Goal: Task Accomplishment & Management: Use online tool/utility

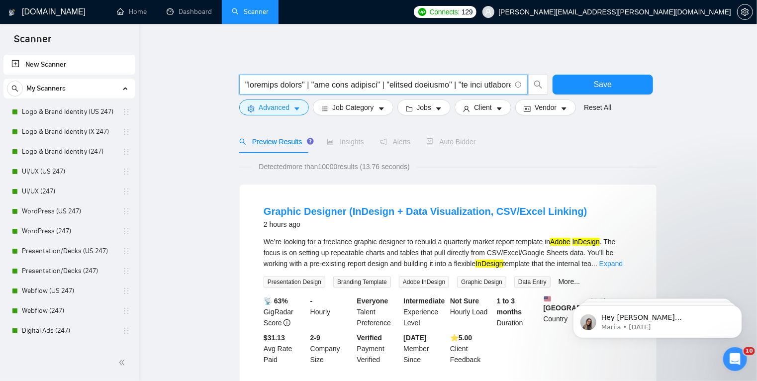
click at [389, 86] on input "text" at bounding box center [378, 85] width 266 height 12
click at [299, 108] on icon "caret-down" at bounding box center [297, 108] width 5 height 3
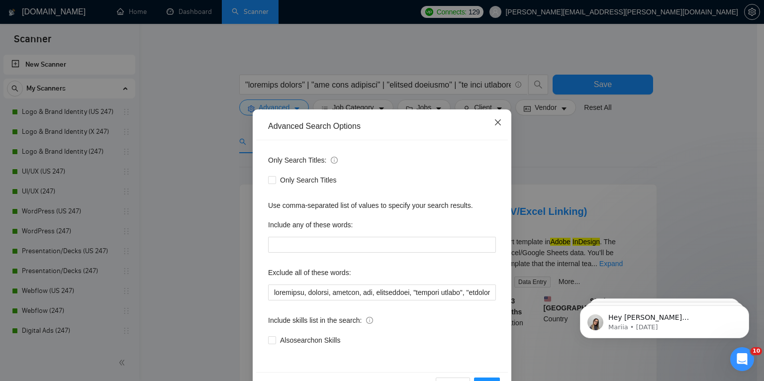
click at [494, 124] on icon "close" at bounding box center [498, 122] width 8 height 8
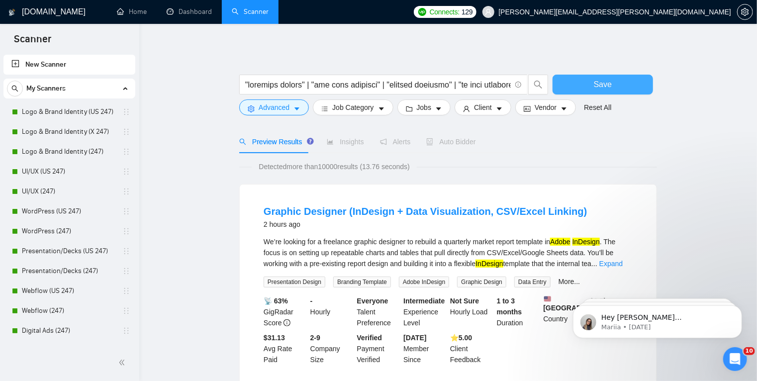
click at [587, 89] on button "Save" at bounding box center [603, 85] width 100 height 20
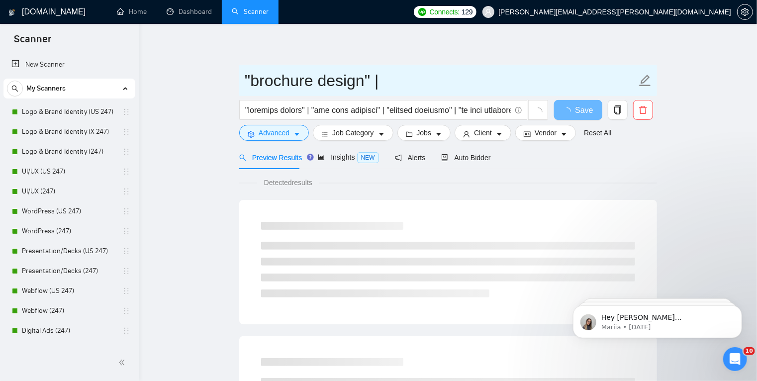
click at [396, 81] on input ""brochure design" |" at bounding box center [441, 80] width 392 height 25
drag, startPoint x: 396, startPoint y: 81, endPoint x: 223, endPoint y: 74, distance: 172.8
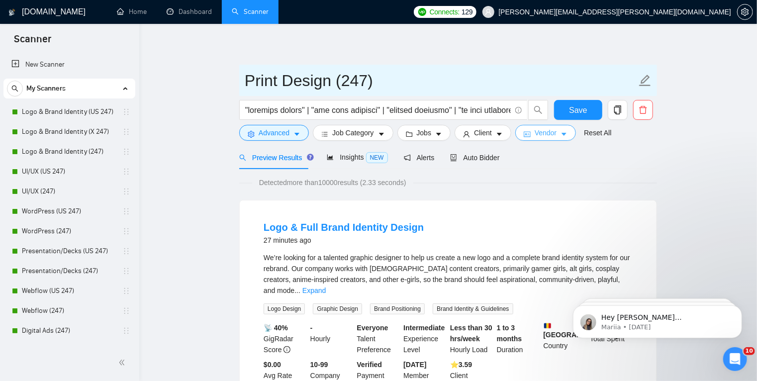
type input "Print Design (247)"
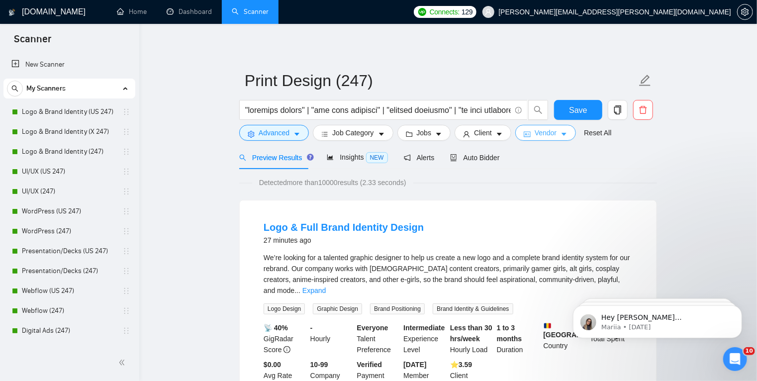
click at [545, 132] on span "Vendor" at bounding box center [546, 132] width 22 height 11
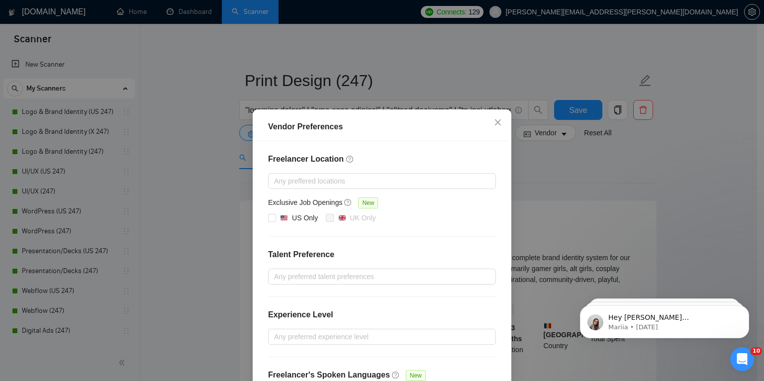
click at [527, 179] on div "Vendor Preferences Freelancer Location Any preffered locations Exclusive Job Op…" at bounding box center [382, 190] width 764 height 381
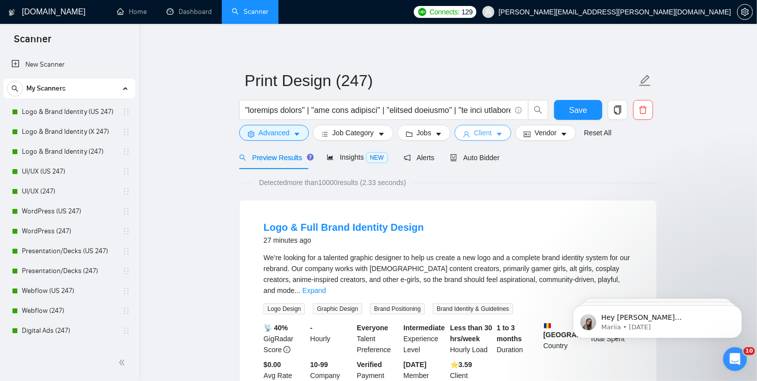
click at [498, 133] on icon "caret-down" at bounding box center [499, 134] width 5 height 3
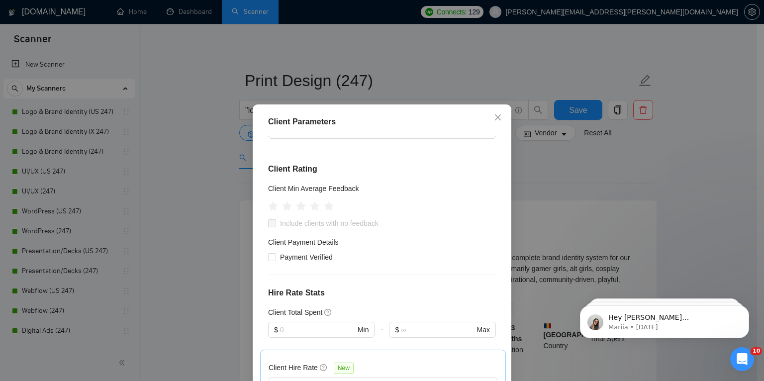
scroll to position [118, 0]
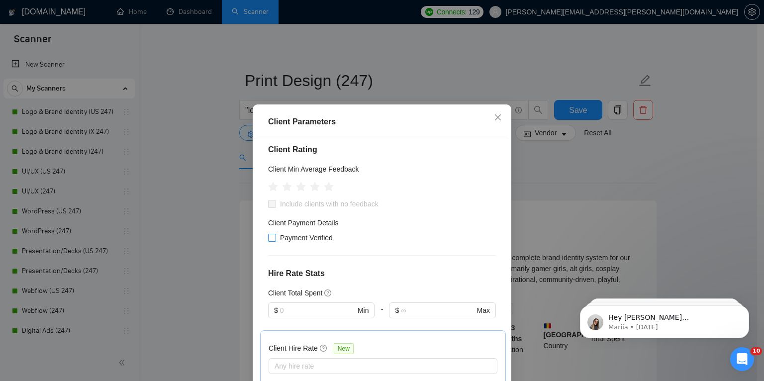
click at [270, 238] on input "Payment Verified" at bounding box center [271, 237] width 7 height 7
checkbox input "true"
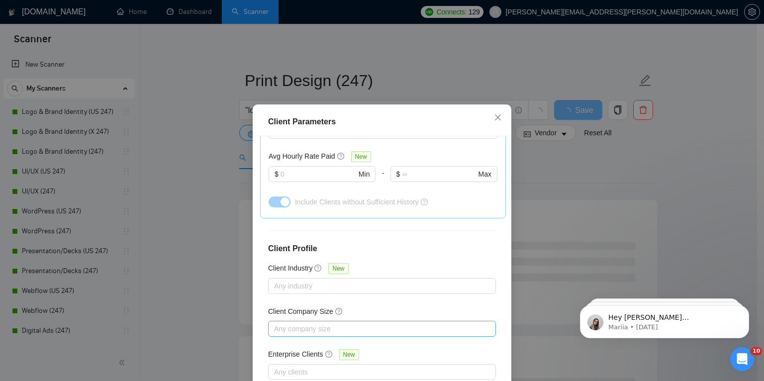
scroll to position [66, 0]
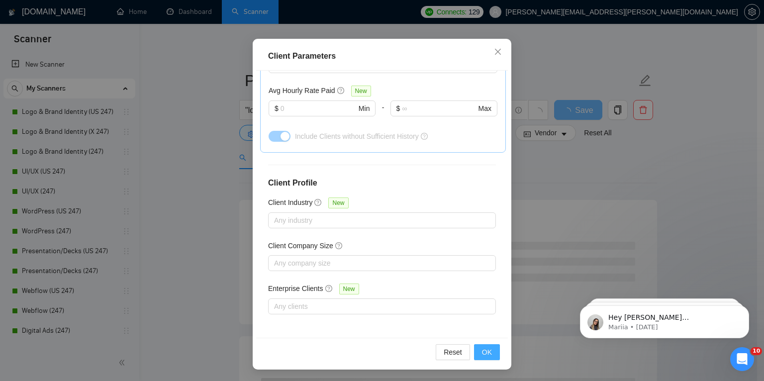
click at [486, 347] on span "OK" at bounding box center [487, 352] width 10 height 11
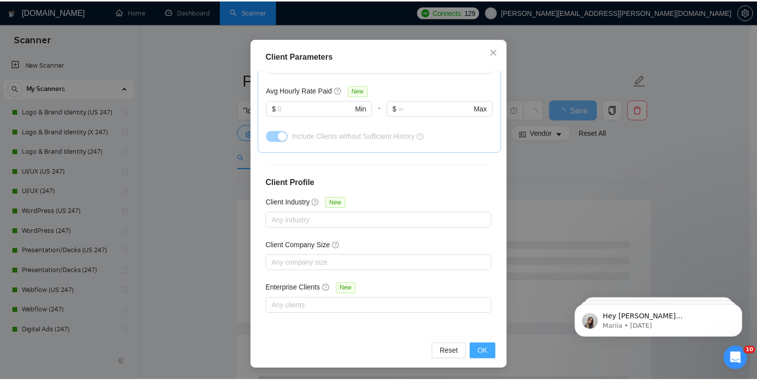
scroll to position [20, 0]
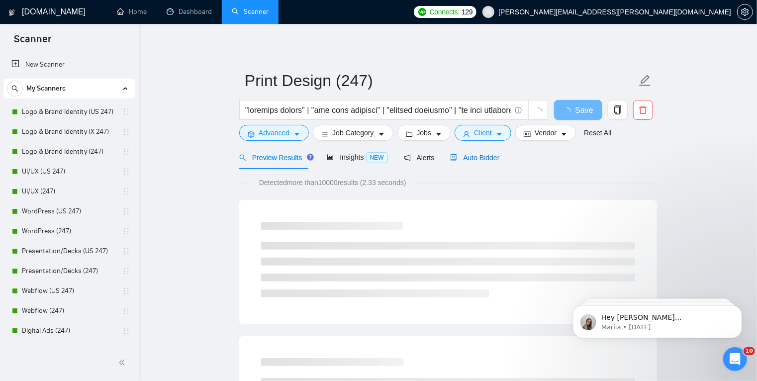
click at [478, 154] on span "Auto Bidder" at bounding box center [474, 158] width 49 height 8
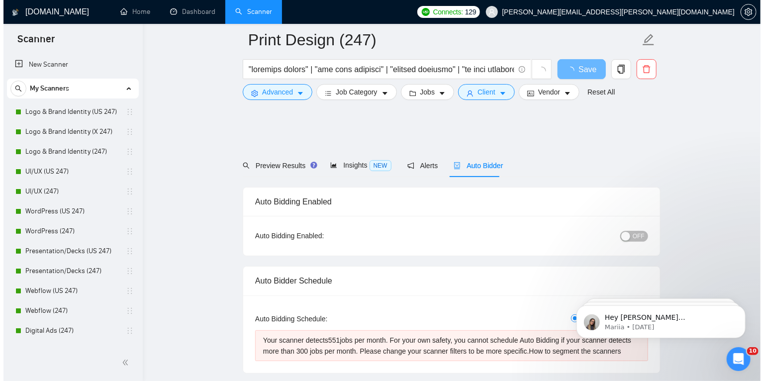
scroll to position [82, 0]
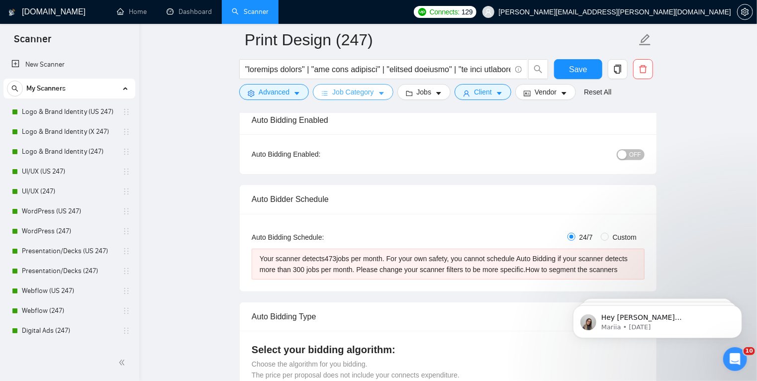
click at [373, 91] on button "Job Category" at bounding box center [353, 92] width 80 height 16
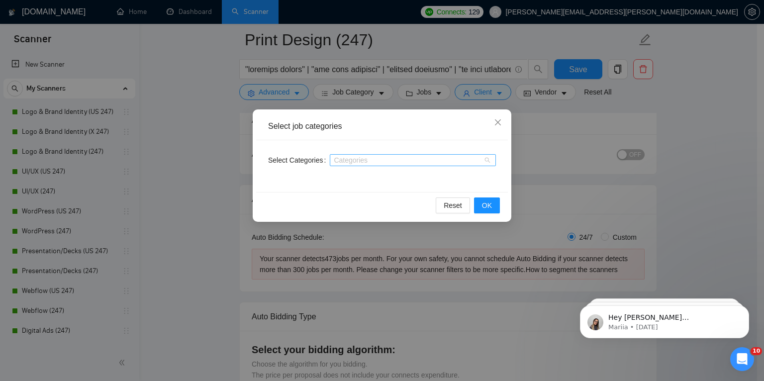
click at [371, 160] on div at bounding box center [407, 160] width 151 height 8
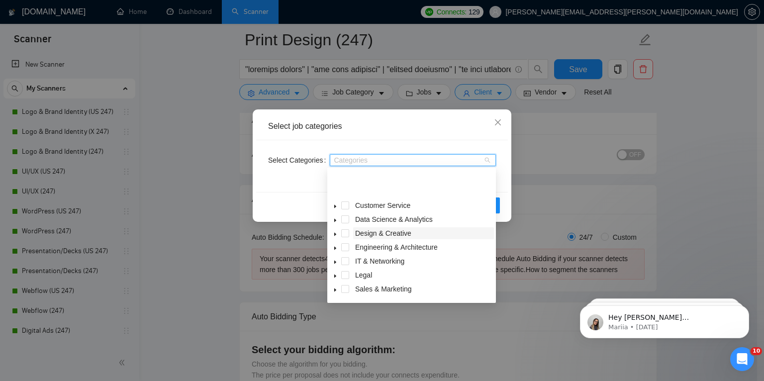
scroll to position [40, 0]
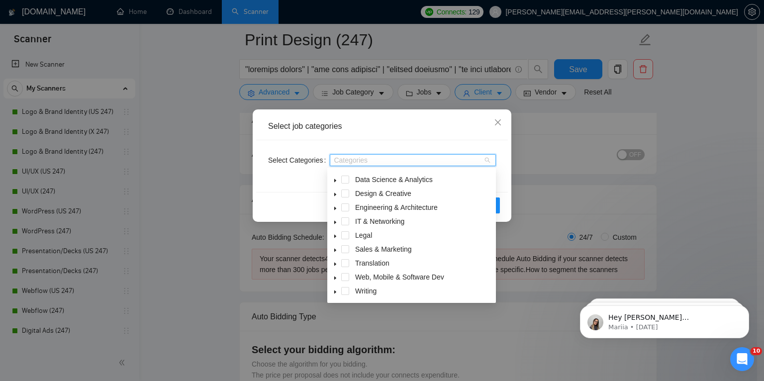
click at [575, 142] on div "Select job categories Select Categories Categories Reset OK" at bounding box center [382, 190] width 764 height 381
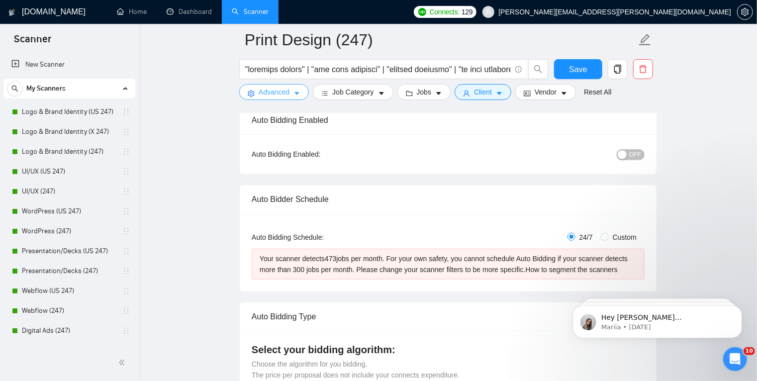
click at [298, 95] on icon "caret-down" at bounding box center [297, 93] width 7 height 7
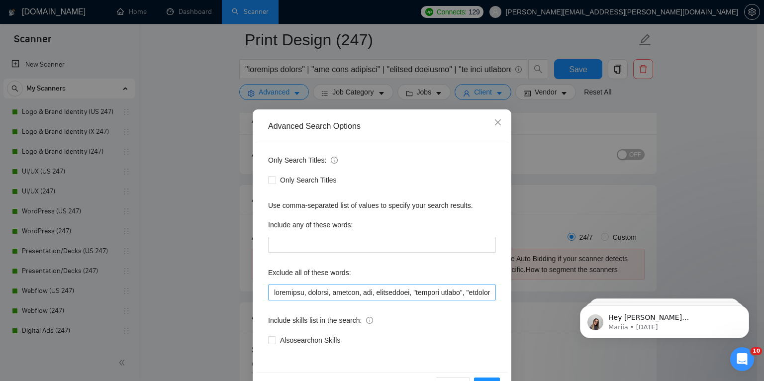
scroll to position [33, 0]
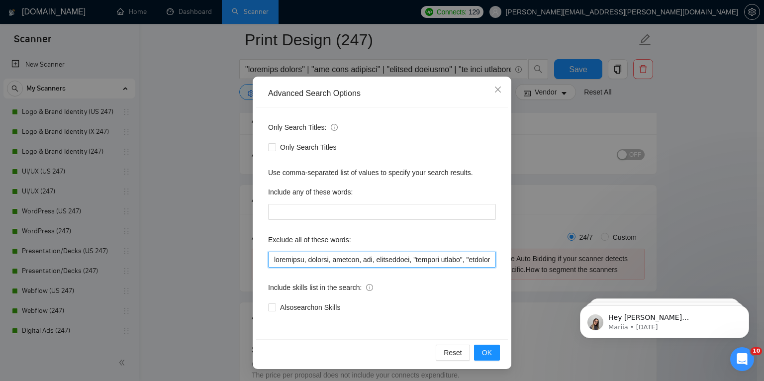
click at [408, 264] on input "text" at bounding box center [382, 260] width 228 height 16
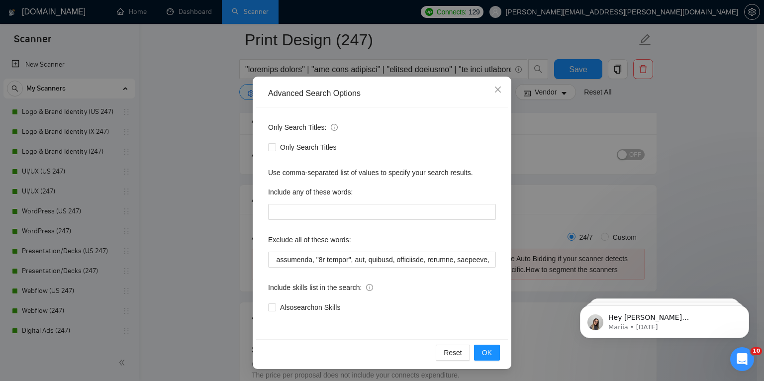
scroll to position [0, 0]
click at [225, 256] on div "Advanced Search Options Only Search Titles: Only Search Titles Use comma-separa…" at bounding box center [382, 190] width 764 height 381
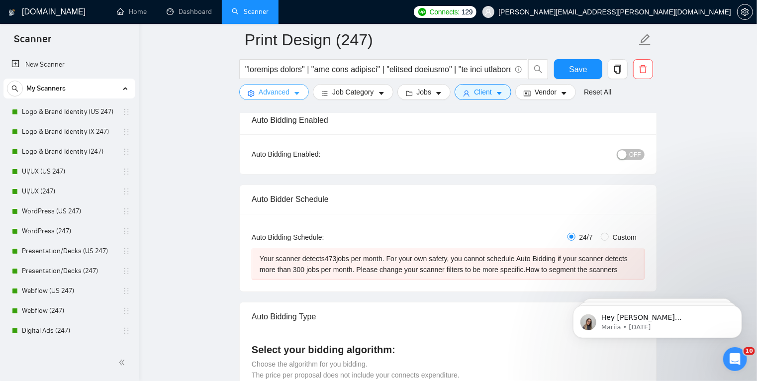
click at [300, 97] on button "Advanced" at bounding box center [274, 92] width 70 height 16
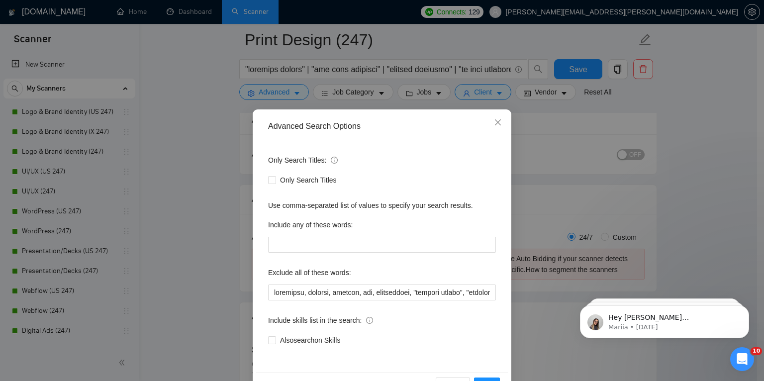
click at [211, 183] on div "Advanced Search Options Only Search Titles: Only Search Titles Use comma-separa…" at bounding box center [382, 190] width 764 height 381
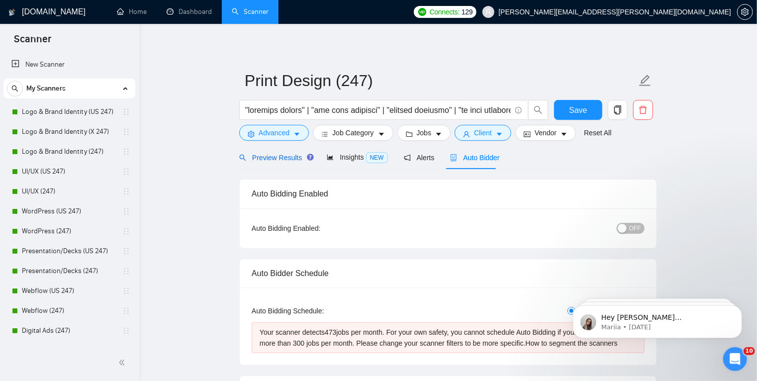
click at [277, 155] on span "Preview Results" at bounding box center [275, 158] width 72 height 8
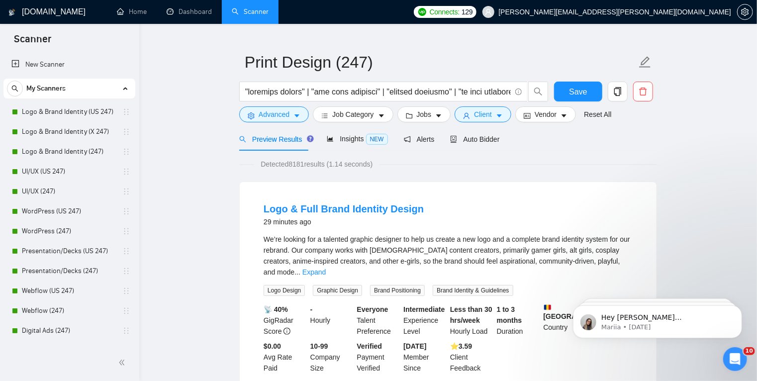
scroll to position [18, 0]
copy link "Brand Identity Design"
drag, startPoint x: 429, startPoint y: 211, endPoint x: 319, endPoint y: 213, distance: 110.0
click at [319, 213] on div "Logo & Full Brand Identity Design 29 minutes ago" at bounding box center [448, 215] width 369 height 26
click at [297, 118] on icon "caret-down" at bounding box center [297, 116] width 7 height 7
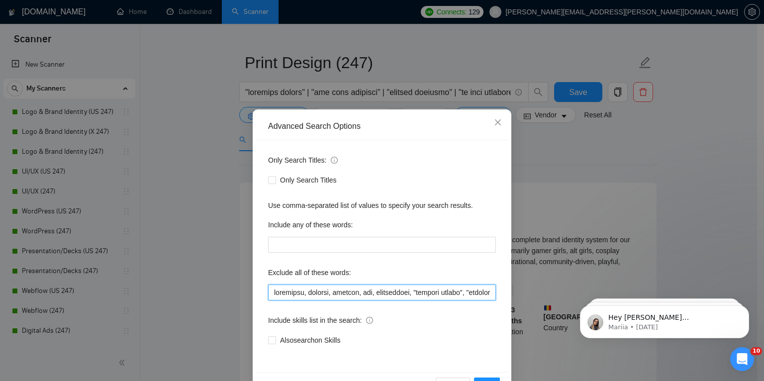
click at [272, 295] on input "text" at bounding box center [382, 293] width 228 height 16
paste input "Brand Identity Design"
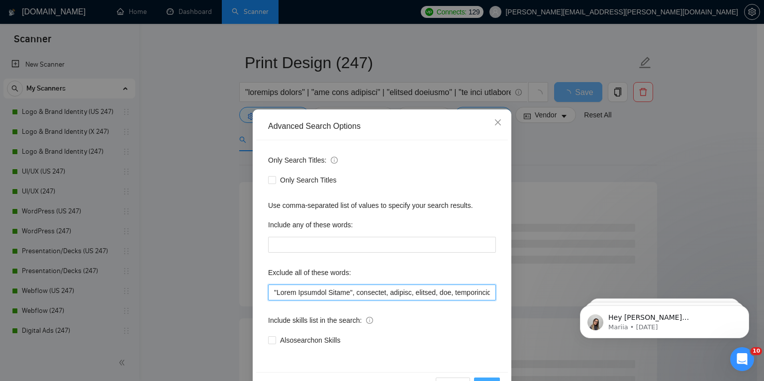
type input ""Brand Identity Design", wordpress, shopify, webflow, wix, squarespace, "websit…"
click at [491, 378] on button "OK" at bounding box center [487, 386] width 26 height 16
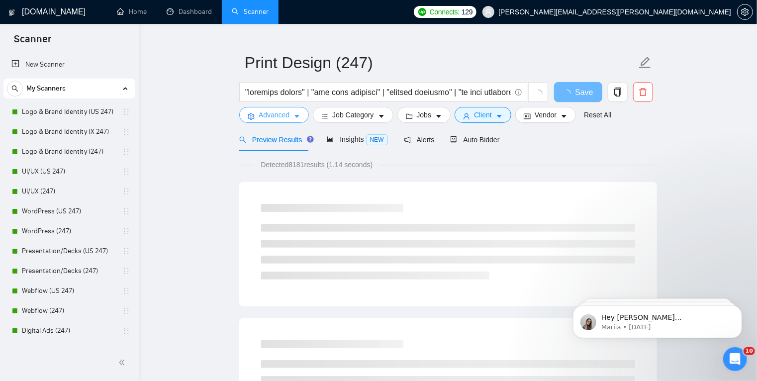
click at [299, 115] on icon "caret-down" at bounding box center [297, 116] width 5 height 3
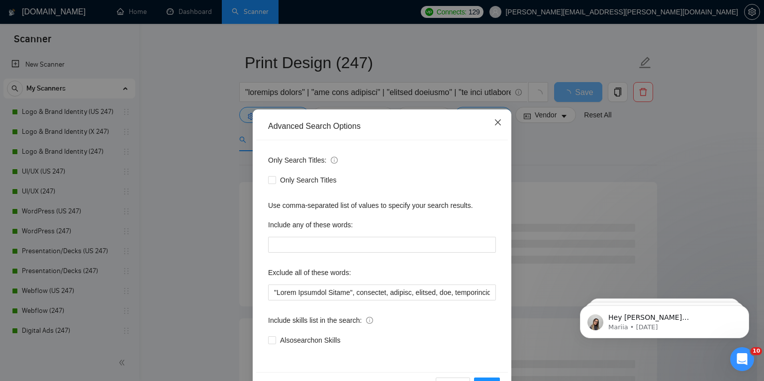
click at [498, 122] on icon "close" at bounding box center [498, 122] width 8 height 8
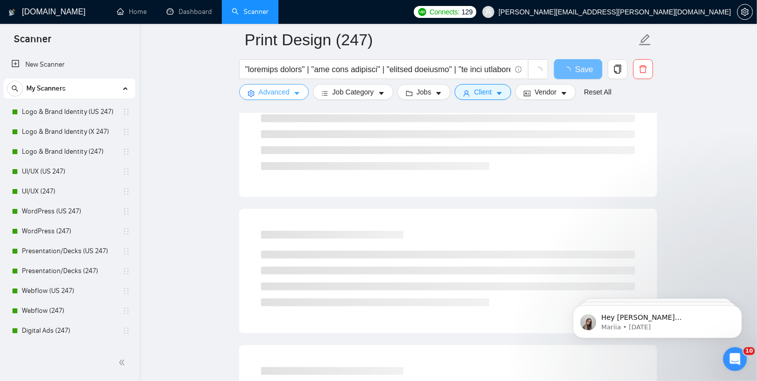
scroll to position [136, 0]
click at [452, 222] on div at bounding box center [448, 268] width 398 height 100
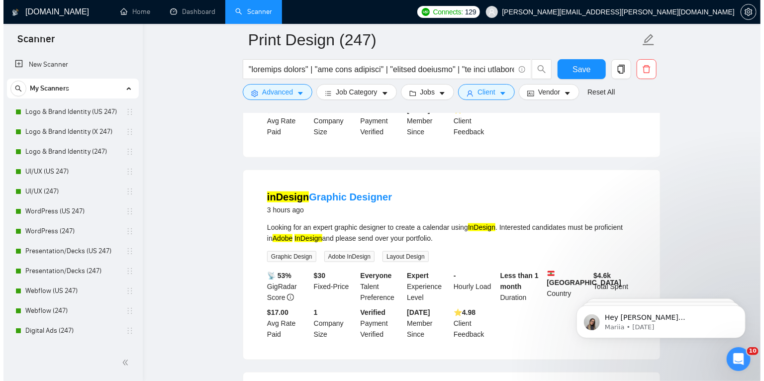
scroll to position [444, 0]
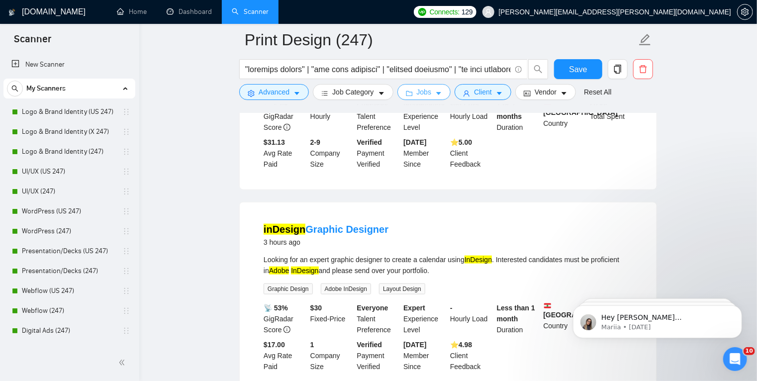
click at [435, 94] on icon "caret-down" at bounding box center [438, 93] width 7 height 7
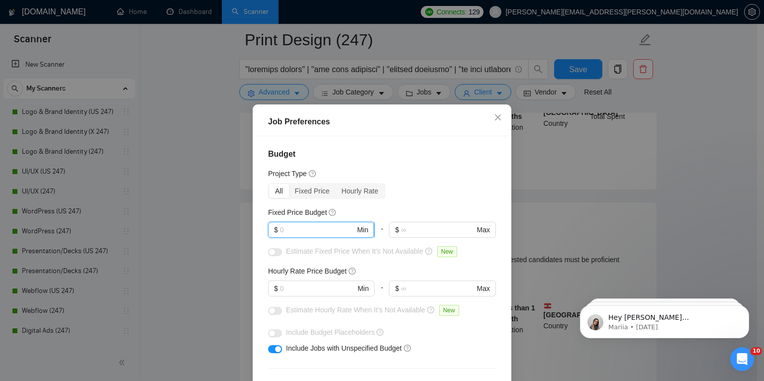
click at [304, 229] on input "text" at bounding box center [317, 229] width 75 height 11
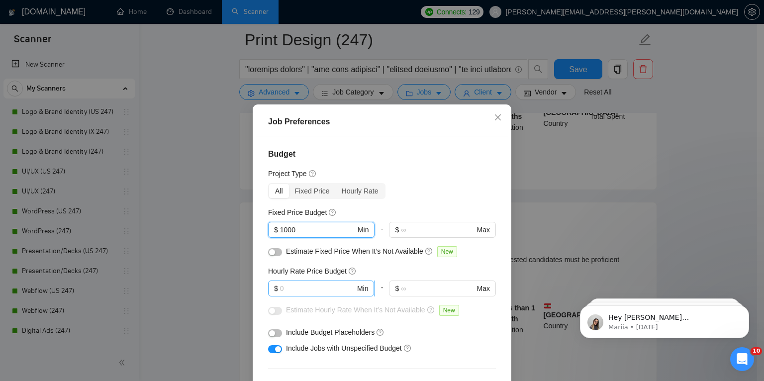
type input "1000"
click at [307, 293] on input "text" at bounding box center [317, 288] width 75 height 11
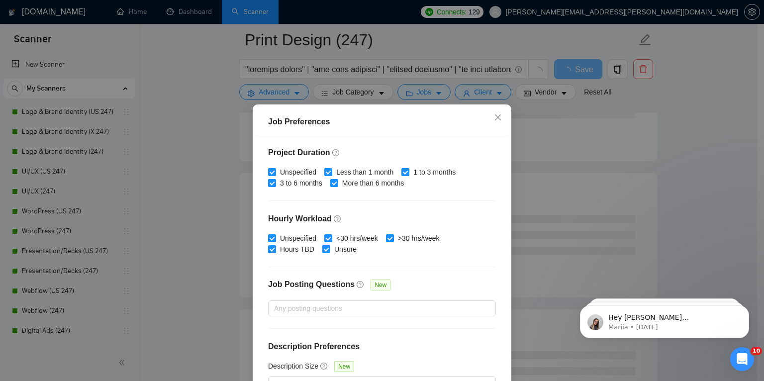
scroll to position [66, 0]
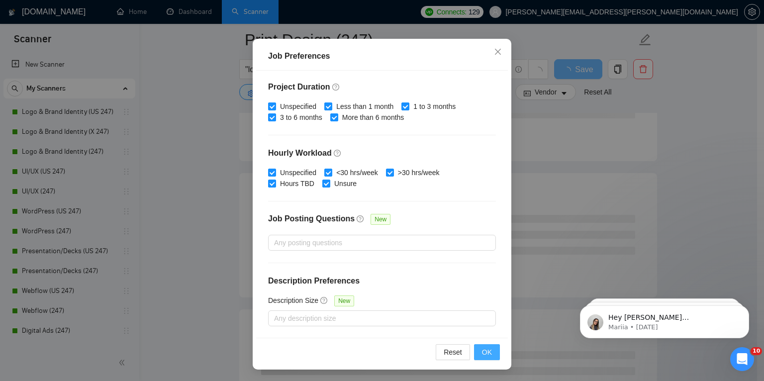
type input "60"
click at [484, 354] on span "OK" at bounding box center [487, 352] width 10 height 11
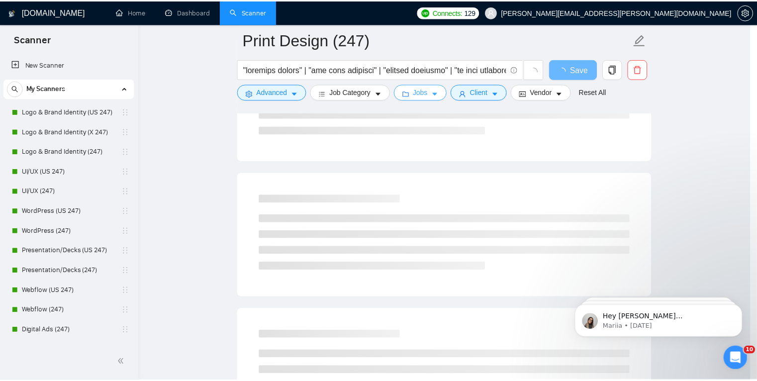
scroll to position [0, 0]
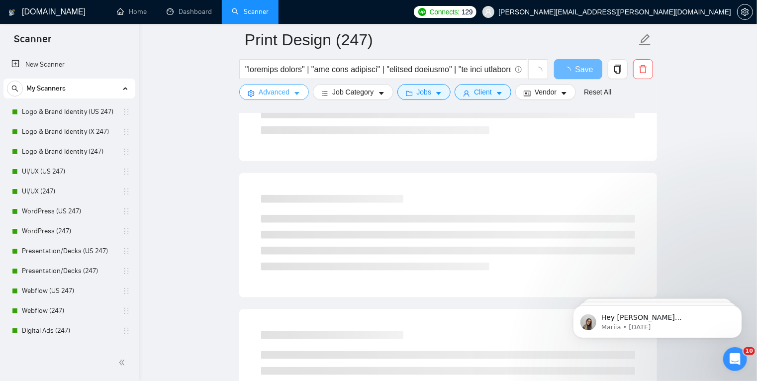
click at [301, 93] on button "Advanced" at bounding box center [274, 92] width 70 height 16
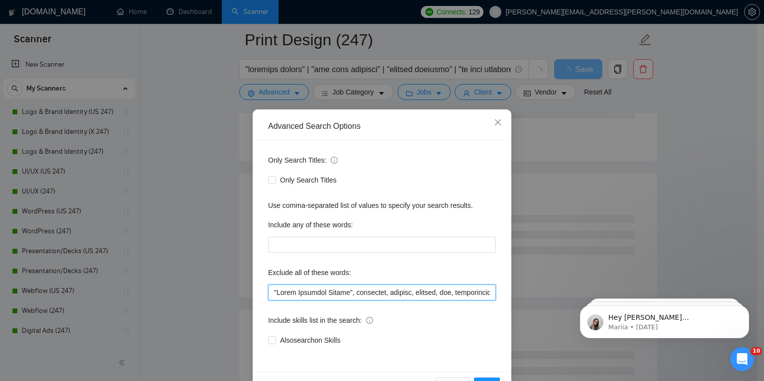
click at [346, 290] on input "text" at bounding box center [382, 293] width 228 height 16
click at [489, 378] on button "OK" at bounding box center [487, 386] width 26 height 16
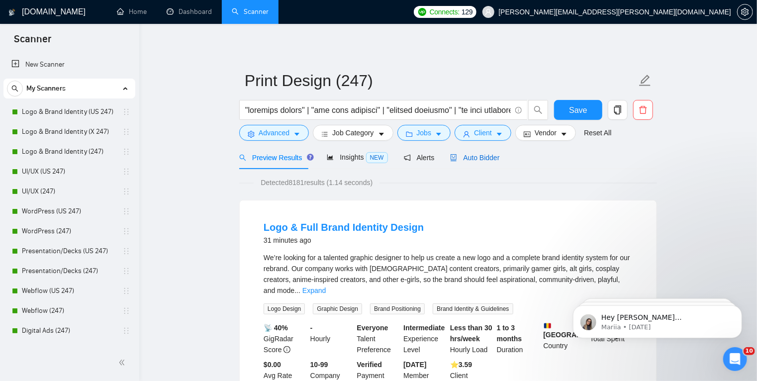
click at [474, 158] on span "Auto Bidder" at bounding box center [474, 158] width 49 height 8
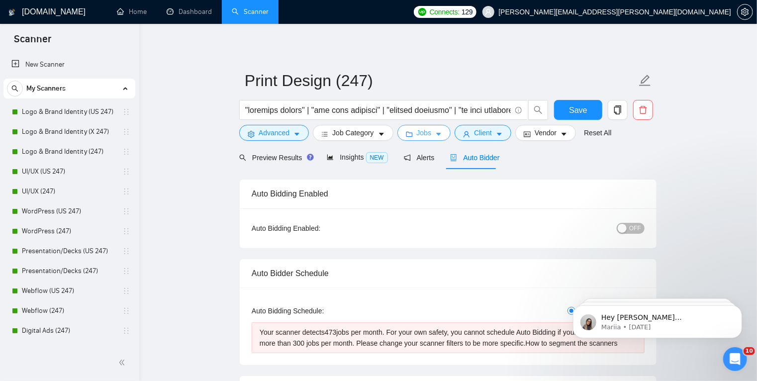
click at [435, 133] on icon "caret-down" at bounding box center [438, 134] width 7 height 7
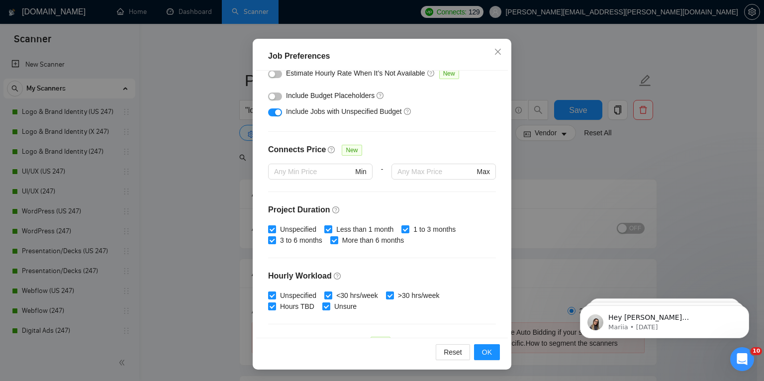
scroll to position [152, 0]
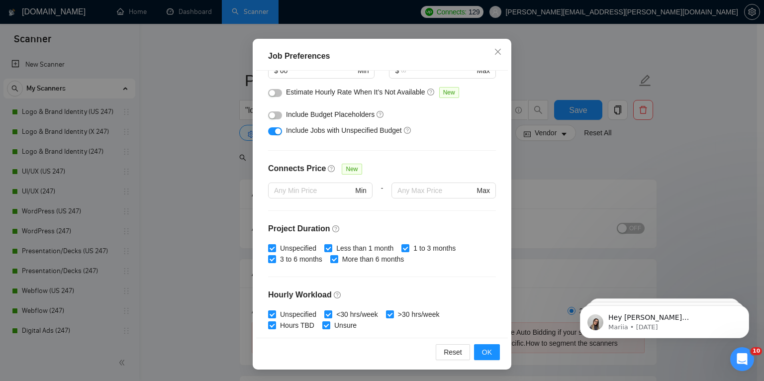
click at [542, 163] on div "Job Preferences Budget Project Type All Fixed Price Hourly Rate Fixed Price Bud…" at bounding box center [382, 190] width 764 height 381
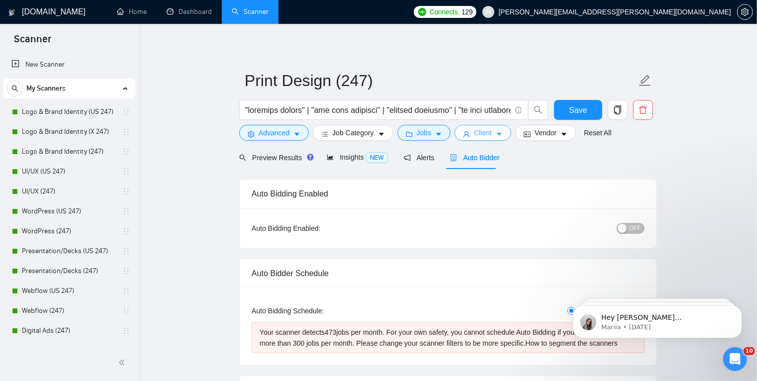
click at [488, 138] on button "Client" at bounding box center [483, 133] width 57 height 16
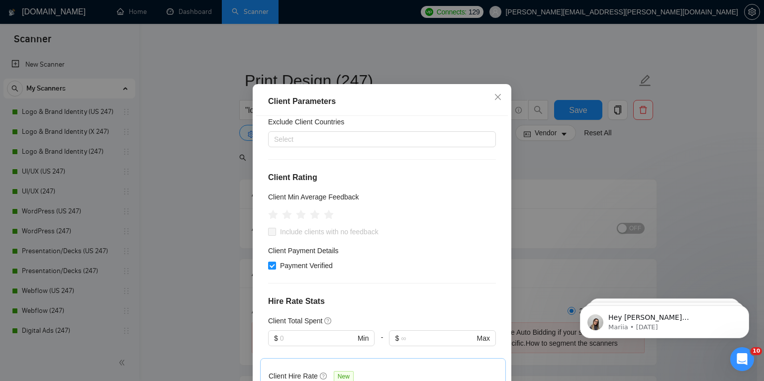
scroll to position [0, 0]
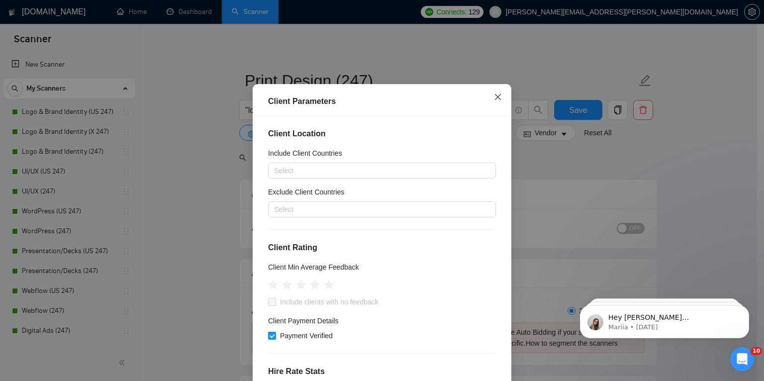
click at [495, 100] on icon "close" at bounding box center [498, 97] width 6 height 6
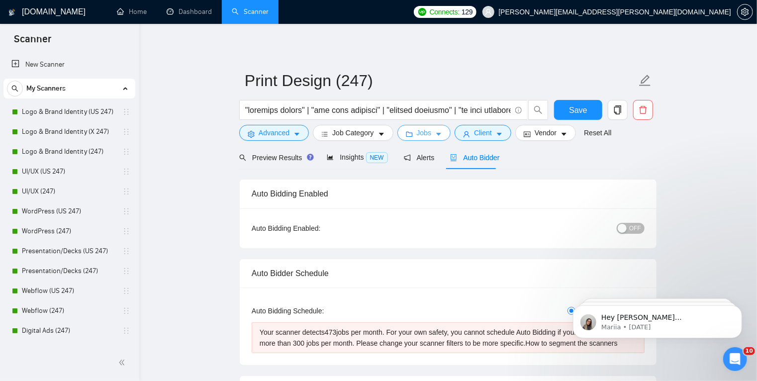
click at [437, 131] on icon "caret-down" at bounding box center [438, 134] width 7 height 7
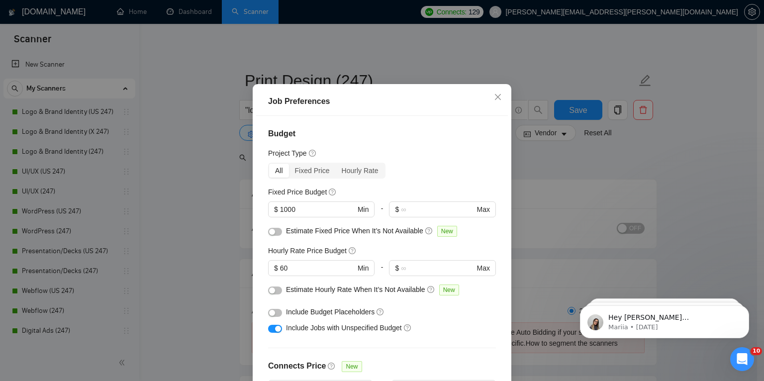
click at [555, 173] on div "Job Preferences Budget Project Type All Fixed Price Hourly Rate Fixed Price Bud…" at bounding box center [382, 190] width 764 height 381
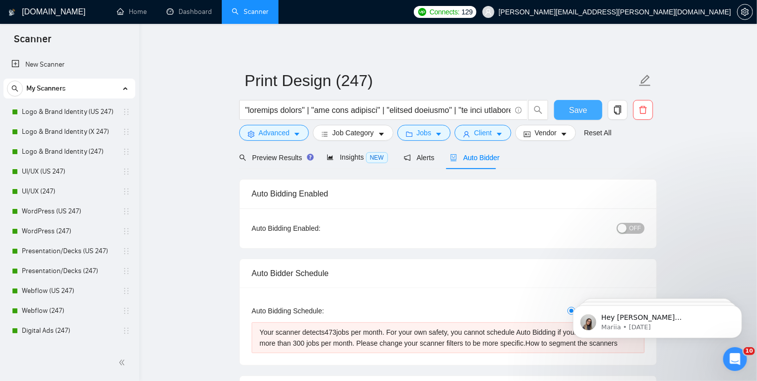
click at [586, 105] on span "Save" at bounding box center [578, 110] width 18 height 12
click at [429, 131] on button "Jobs" at bounding box center [425, 133] width 54 height 16
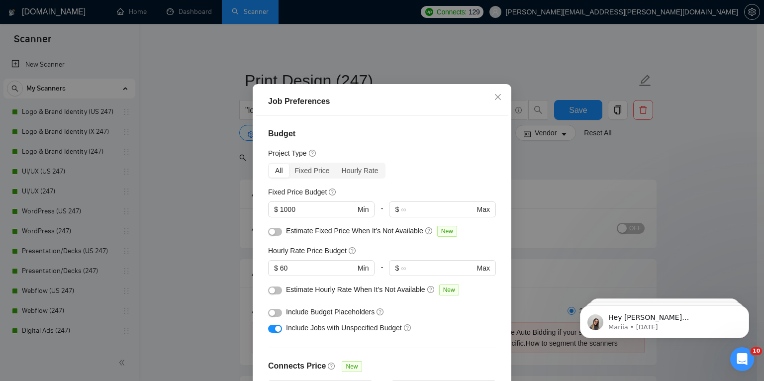
click at [174, 146] on div "Job Preferences Budget Project Type All Fixed Price Hourly Rate Fixed Price Bud…" at bounding box center [382, 190] width 764 height 381
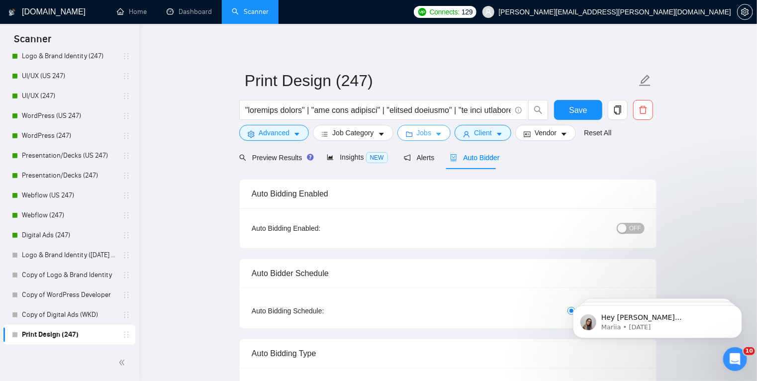
click at [436, 131] on icon "caret-down" at bounding box center [438, 134] width 7 height 7
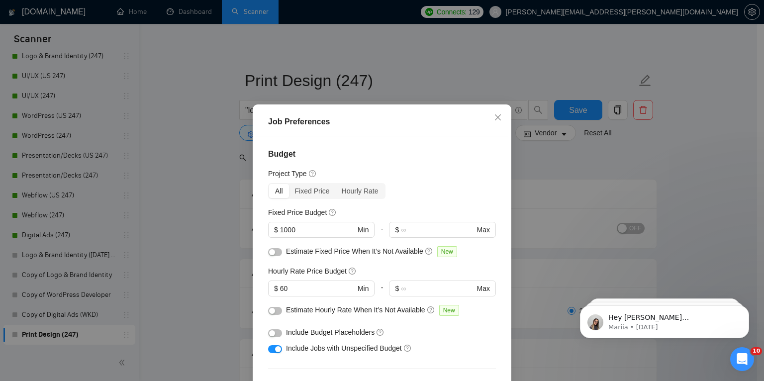
click at [529, 156] on div "Job Preferences Budget Project Type All Fixed Price Hourly Rate Fixed Price Bud…" at bounding box center [382, 190] width 764 height 381
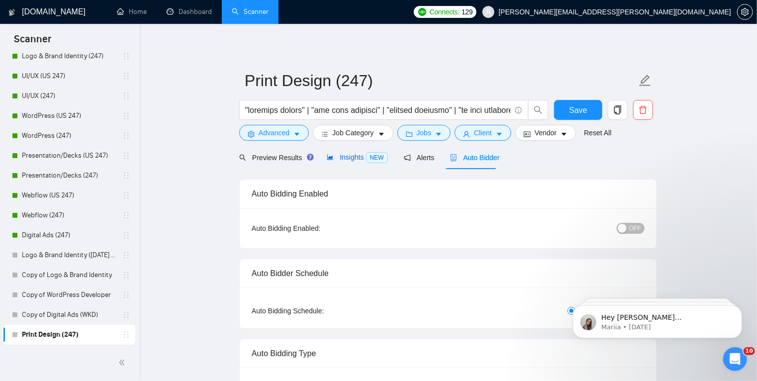
click at [349, 159] on span "Insights NEW" at bounding box center [357, 157] width 61 height 8
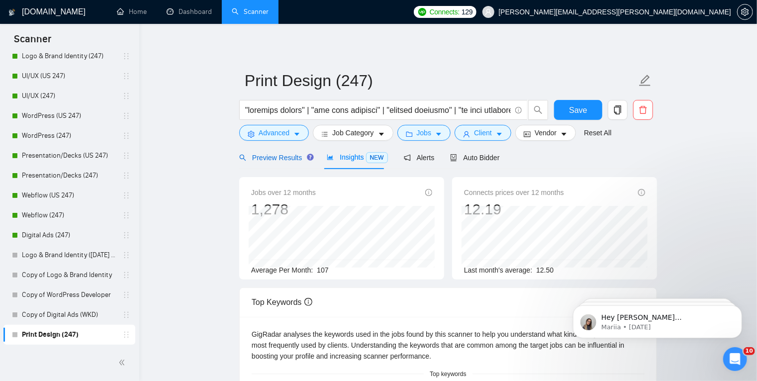
click at [288, 157] on span "Preview Results" at bounding box center [275, 158] width 72 height 8
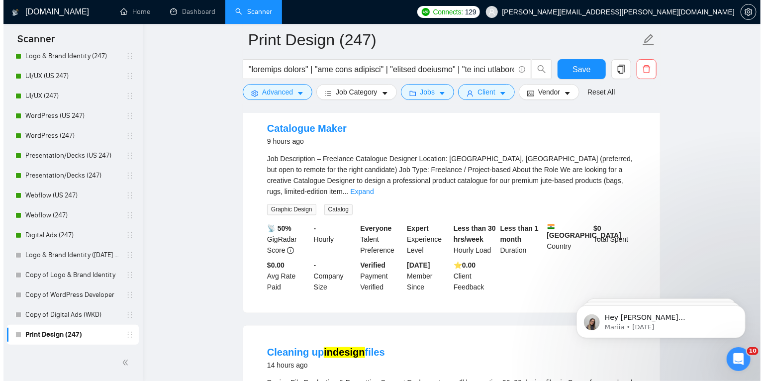
scroll to position [739, 0]
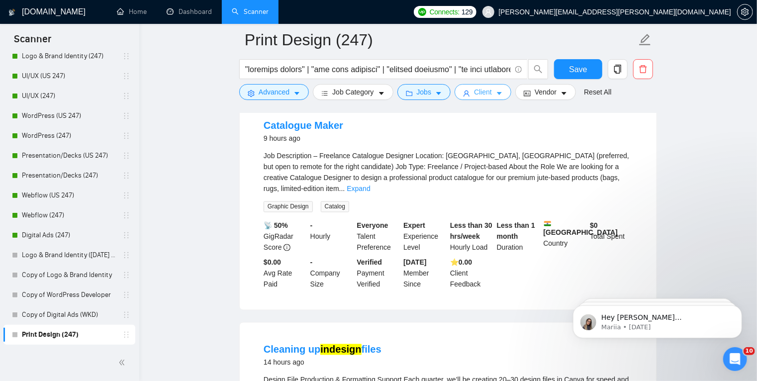
click at [489, 95] on button "Client" at bounding box center [483, 92] width 57 height 16
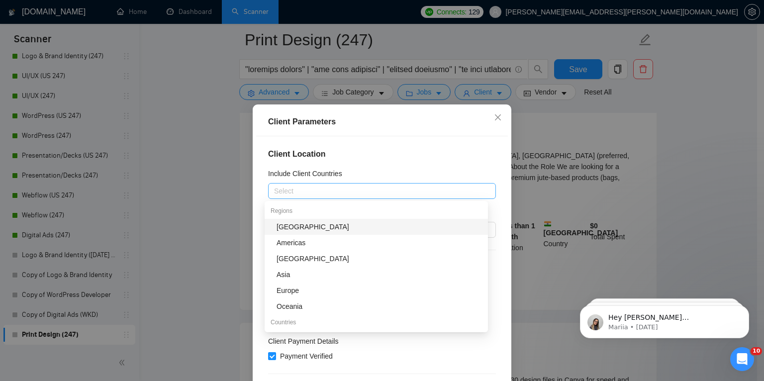
click at [365, 190] on div at bounding box center [377, 191] width 213 height 12
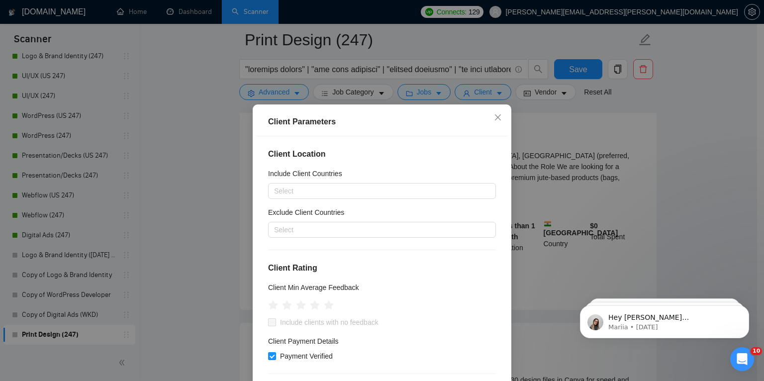
click at [529, 120] on div "Client Parameters Client Location Include Client Countries Select Exclude Clien…" at bounding box center [382, 190] width 764 height 381
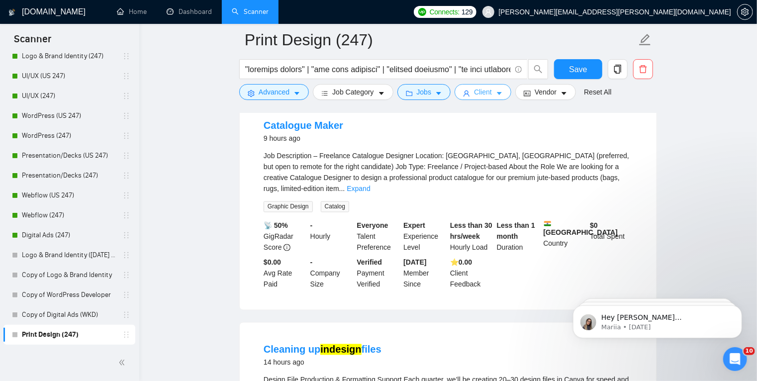
click at [489, 93] on button "Client" at bounding box center [483, 92] width 57 height 16
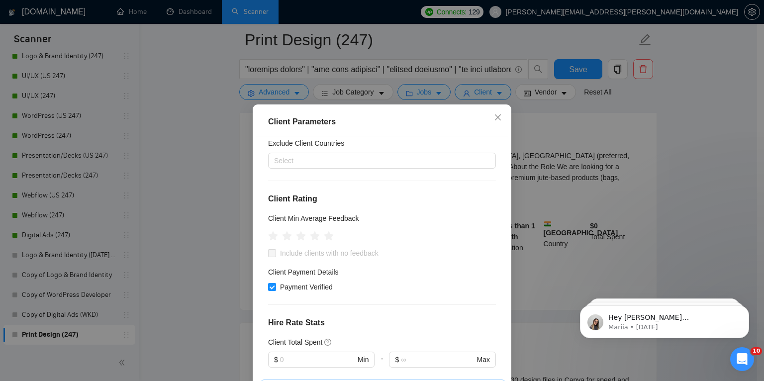
scroll to position [0, 0]
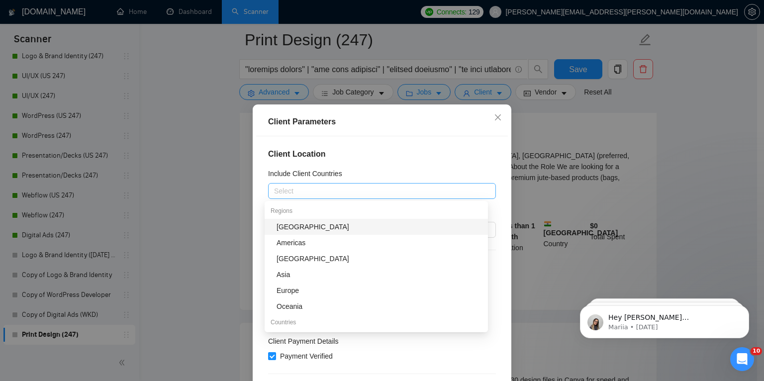
click at [342, 193] on div at bounding box center [377, 191] width 213 height 12
type input "uni"
click at [341, 224] on div "[GEOGRAPHIC_DATA]" at bounding box center [379, 226] width 205 height 11
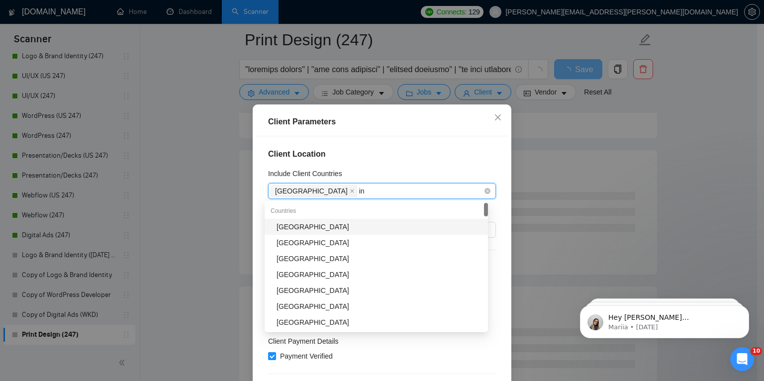
type input "i"
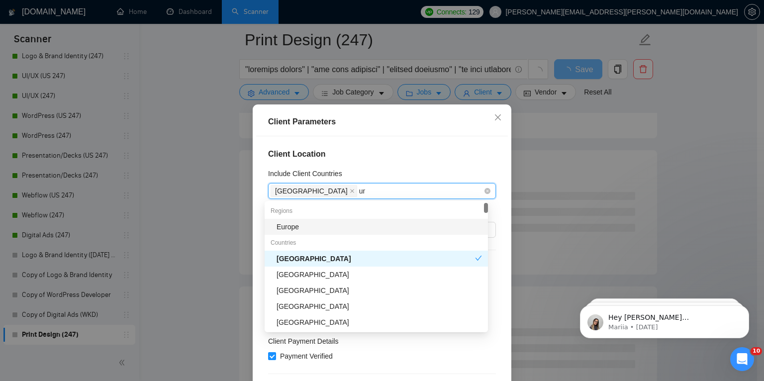
type input "uni"
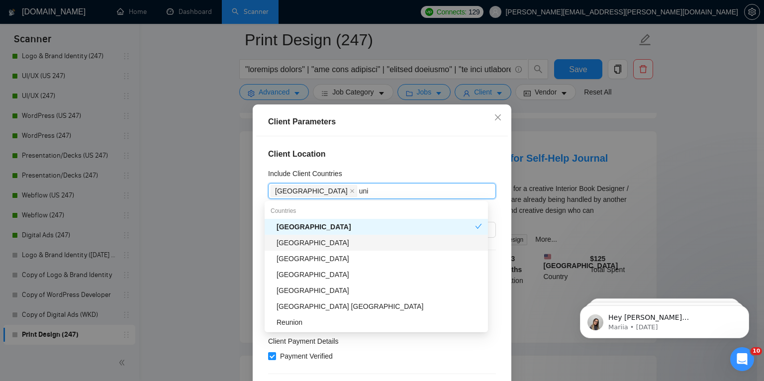
click at [363, 242] on div "[GEOGRAPHIC_DATA]" at bounding box center [379, 242] width 205 height 11
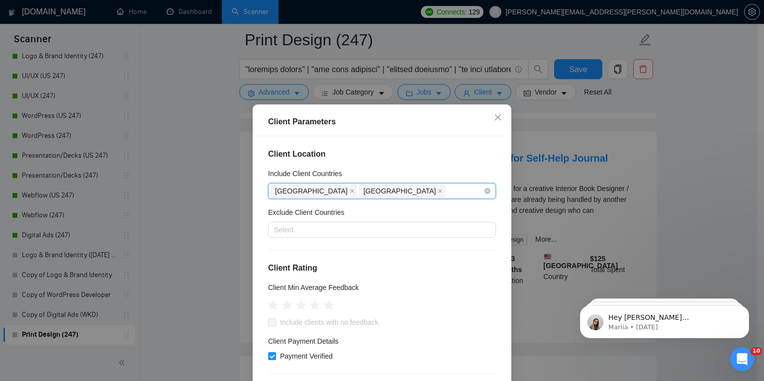
click at [406, 193] on div "[GEOGRAPHIC_DATA] [GEOGRAPHIC_DATA]" at bounding box center [377, 191] width 213 height 14
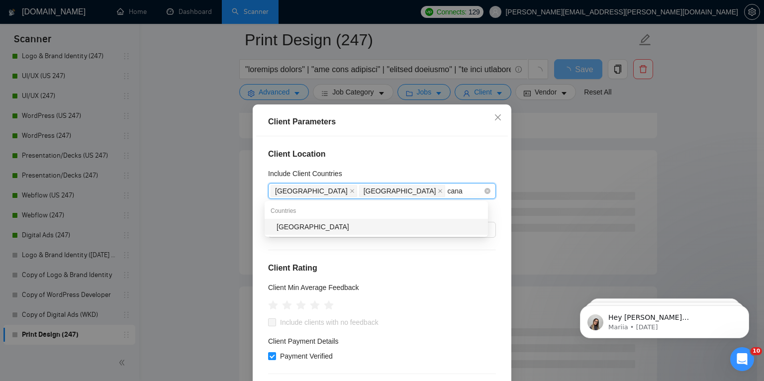
type input "canad"
click at [415, 224] on div "[GEOGRAPHIC_DATA]" at bounding box center [379, 226] width 205 height 11
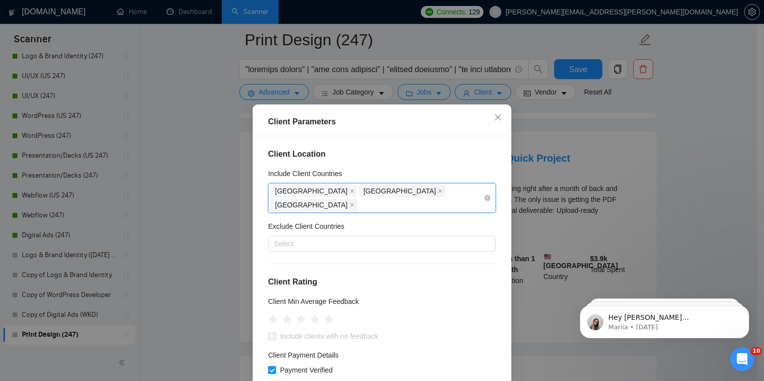
click at [440, 193] on div "[GEOGRAPHIC_DATA] [GEOGRAPHIC_DATA] [GEOGRAPHIC_DATA]" at bounding box center [377, 198] width 213 height 28
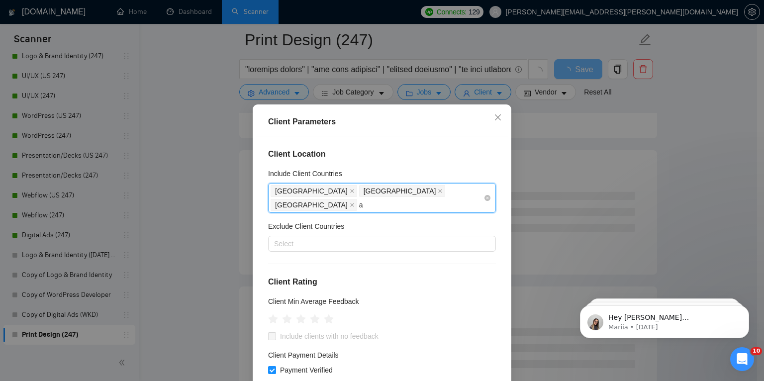
type input "au"
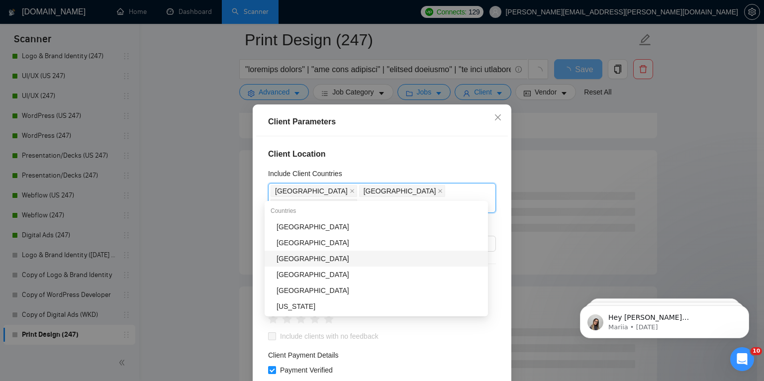
click at [431, 253] on div "[GEOGRAPHIC_DATA]" at bounding box center [379, 258] width 205 height 11
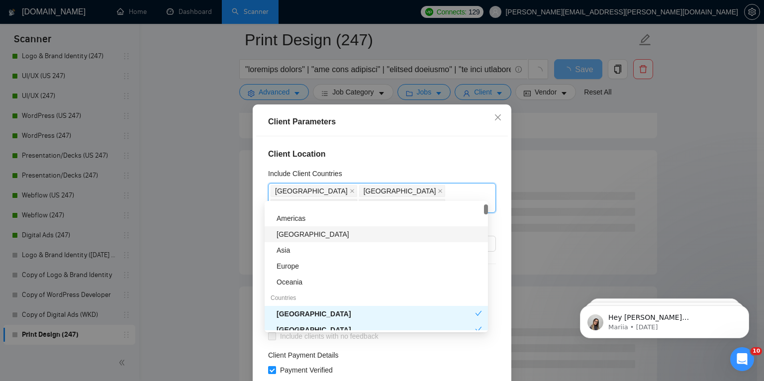
scroll to position [32, 0]
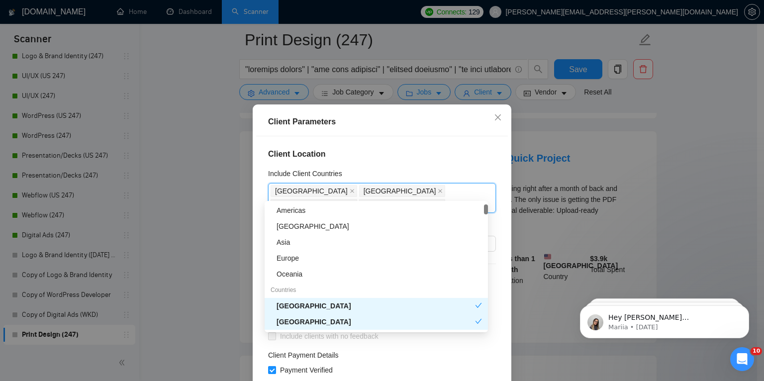
type input "sw"
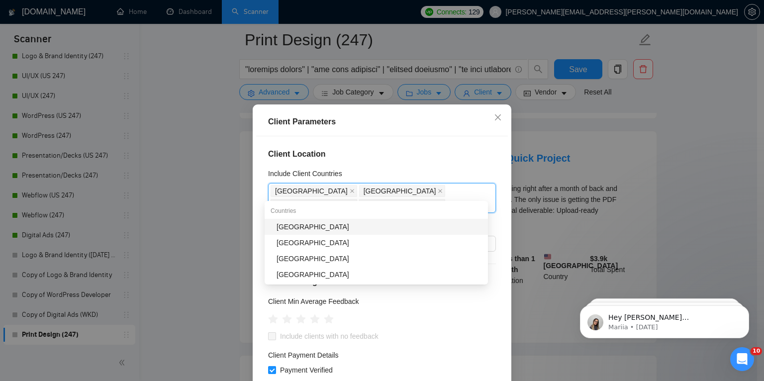
scroll to position [0, 0]
click at [395, 223] on div "[GEOGRAPHIC_DATA]" at bounding box center [379, 226] width 205 height 11
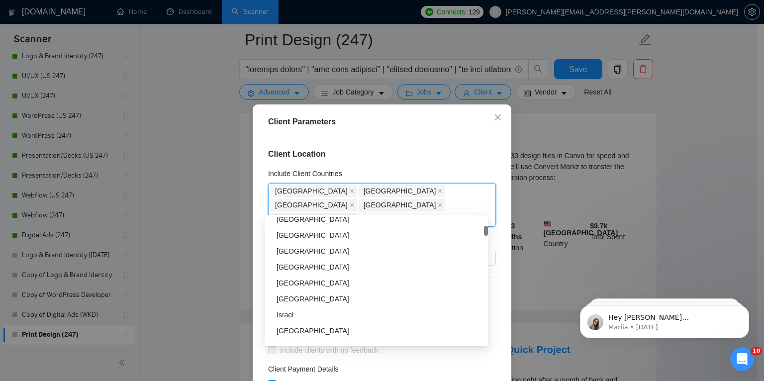
scroll to position [213, 0]
click at [349, 267] on div "[GEOGRAPHIC_DATA]" at bounding box center [379, 266] width 205 height 11
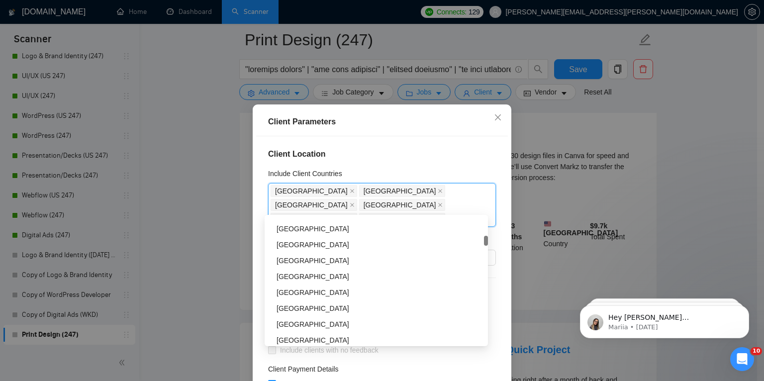
scroll to position [426, 0]
type input "uni"
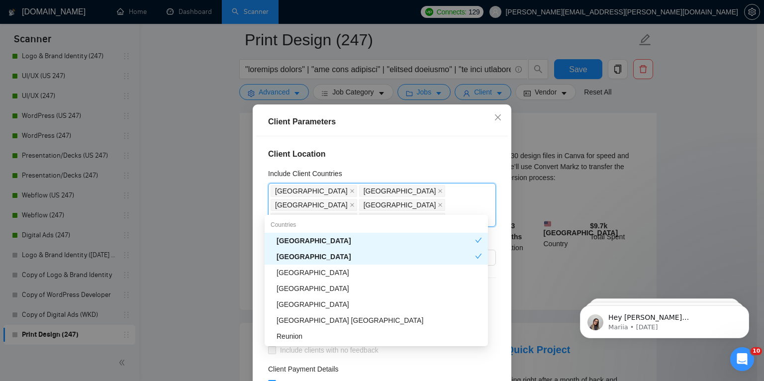
scroll to position [0, 0]
click at [372, 273] on div "[GEOGRAPHIC_DATA]" at bounding box center [379, 272] width 205 height 11
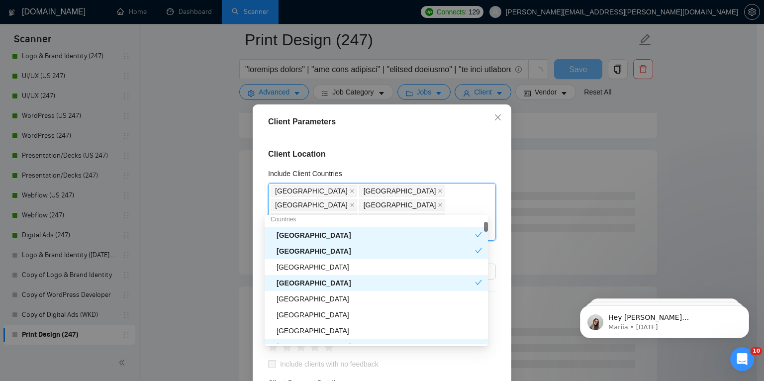
scroll to position [119, 0]
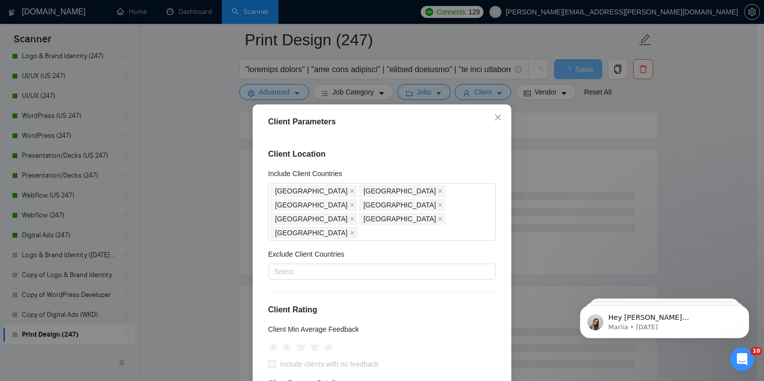
click at [257, 258] on div "Client Location Include Client Countries [GEOGRAPHIC_DATA] [GEOGRAPHIC_DATA] [G…" at bounding box center [382, 269] width 252 height 267
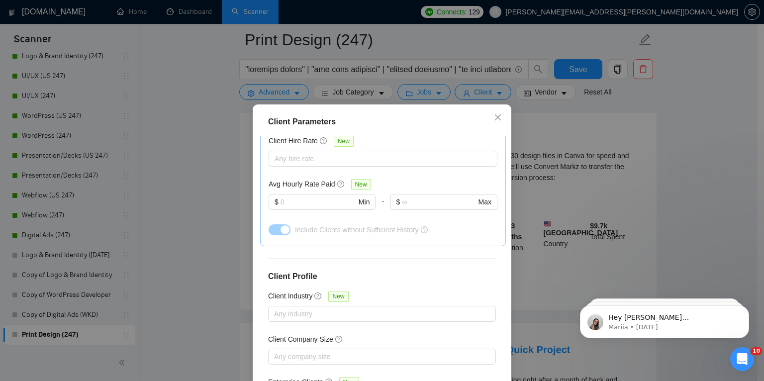
scroll to position [66, 0]
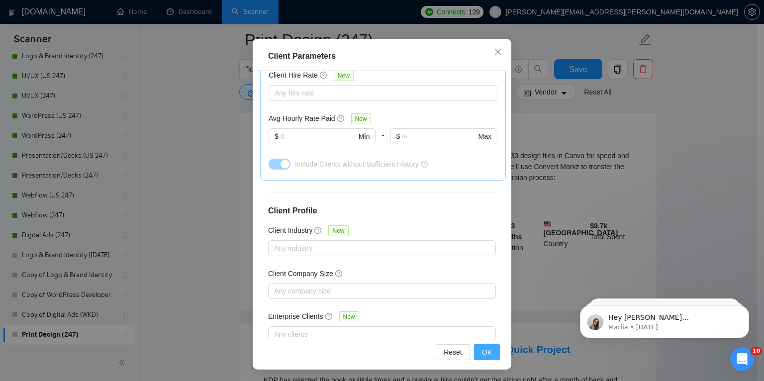
click at [483, 350] on span "OK" at bounding box center [487, 352] width 10 height 11
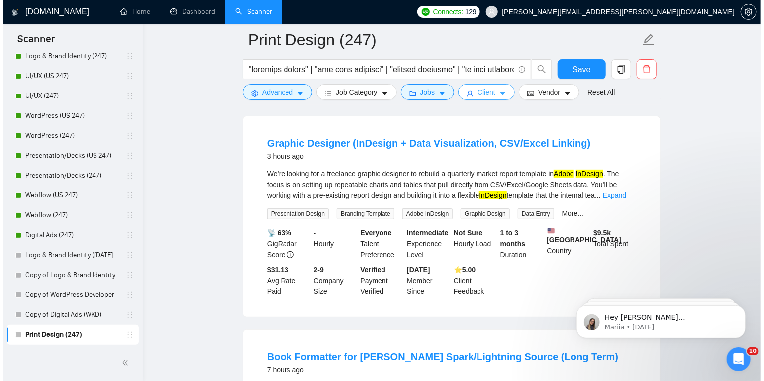
scroll to position [45, 0]
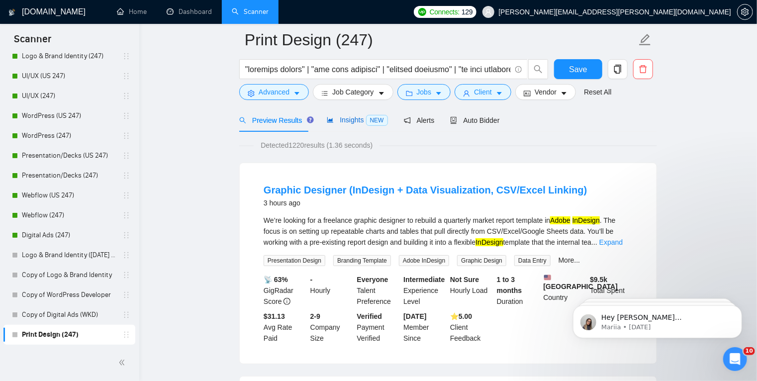
click at [349, 122] on span "Insights NEW" at bounding box center [357, 120] width 61 height 8
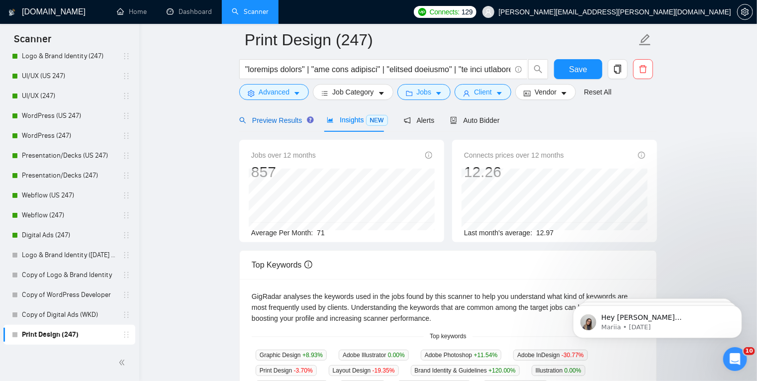
click at [277, 122] on span "Preview Results" at bounding box center [275, 120] width 72 height 8
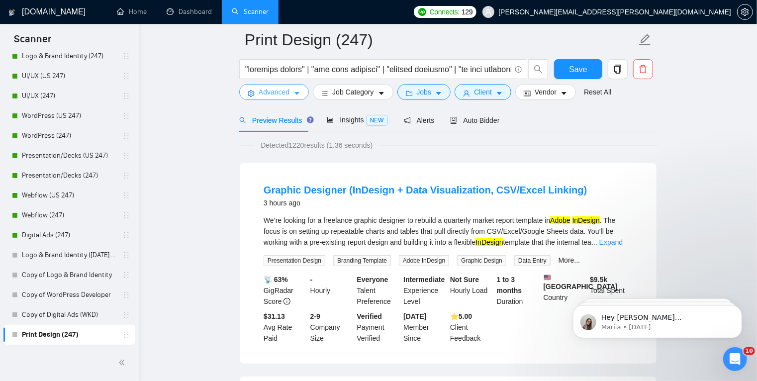
click at [295, 92] on icon "caret-down" at bounding box center [297, 93] width 7 height 7
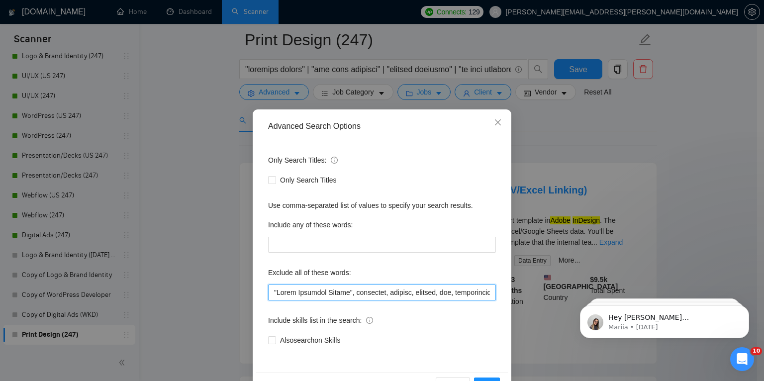
click at [389, 295] on input "text" at bounding box center [382, 293] width 228 height 16
drag, startPoint x: 357, startPoint y: 292, endPoint x: 303, endPoint y: 294, distance: 53.8
click at [303, 294] on input "text" at bounding box center [382, 293] width 228 height 16
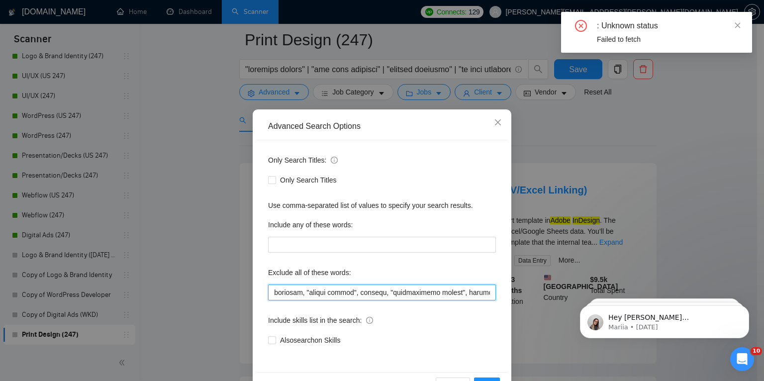
scroll to position [0, 2819]
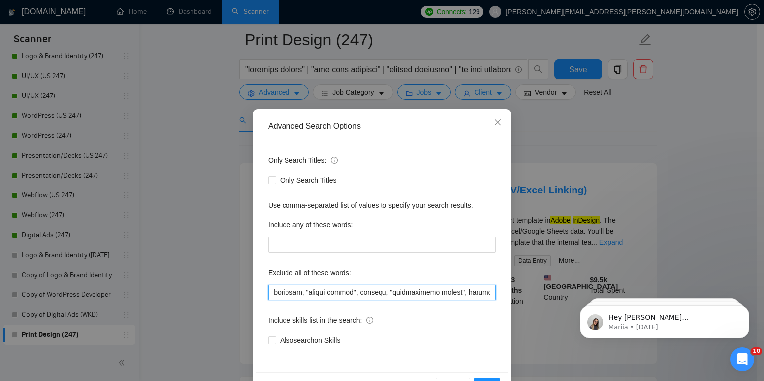
click at [388, 297] on input "text" at bounding box center [382, 293] width 228 height 16
type input ""Brand Identity Design", wordpress, shopify, webflow, wix, squarespace, "websit…"
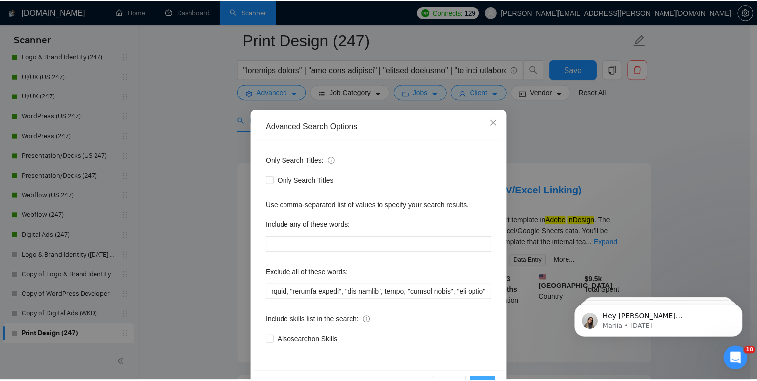
scroll to position [0, 0]
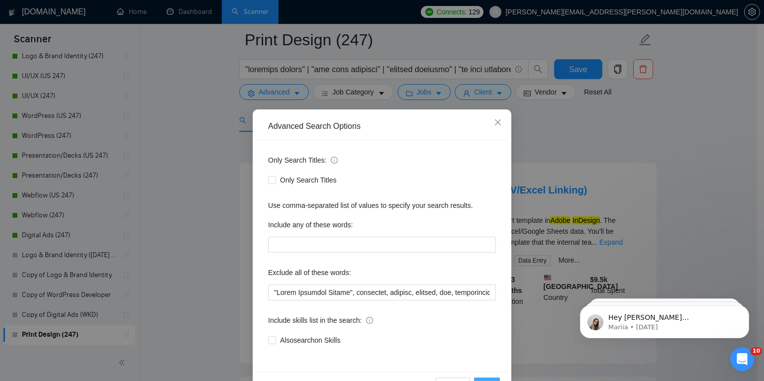
click at [482, 380] on span "OK" at bounding box center [487, 385] width 10 height 11
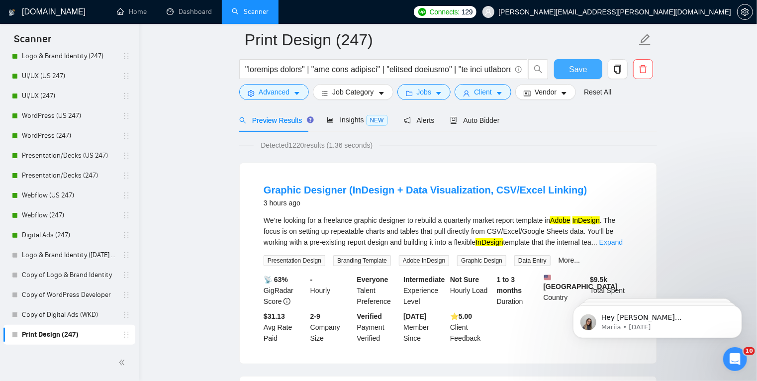
click at [582, 73] on span "Save" at bounding box center [578, 69] width 18 height 12
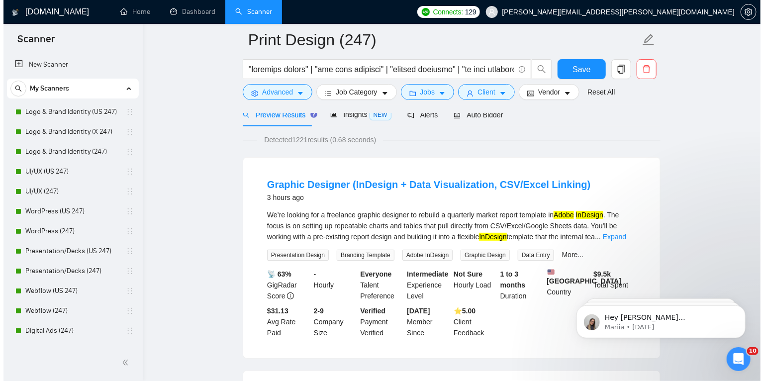
scroll to position [49, 0]
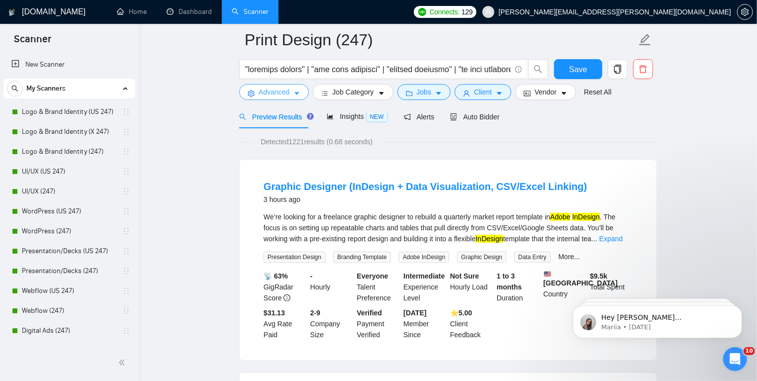
click at [298, 97] on icon "caret-down" at bounding box center [297, 93] width 7 height 7
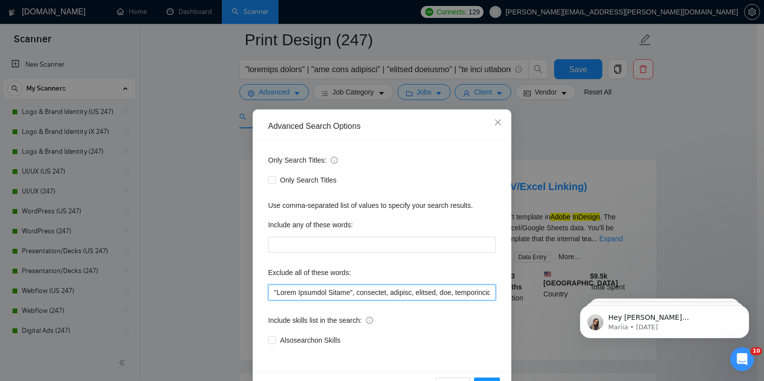
click at [317, 293] on input "text" at bounding box center [382, 293] width 228 height 16
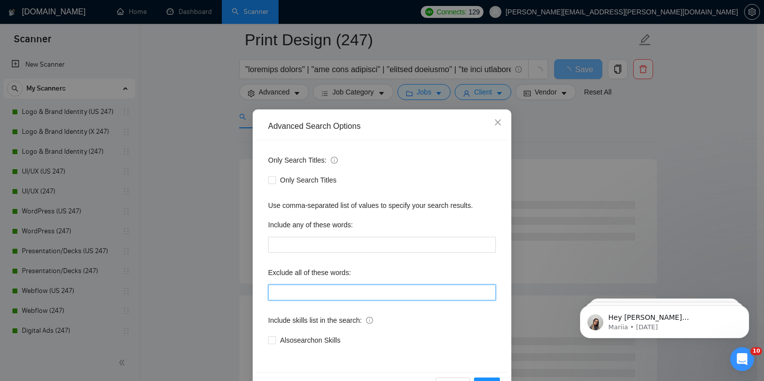
paste input ""Brand Identity Design", wordpress, shopify, webflow, wix, squarespace, "websit…"
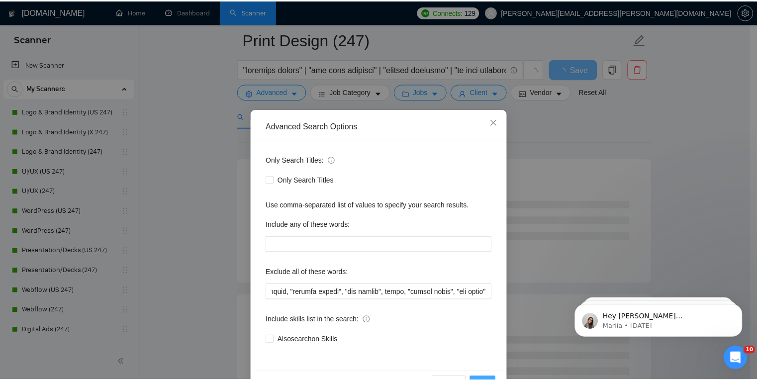
scroll to position [0, 0]
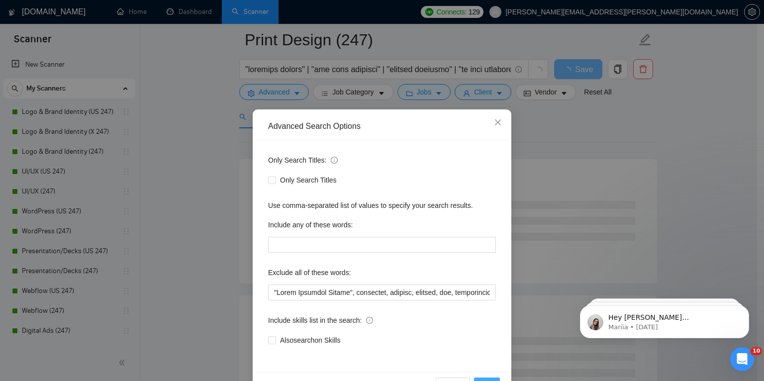
click at [487, 379] on button "OK" at bounding box center [487, 386] width 26 height 16
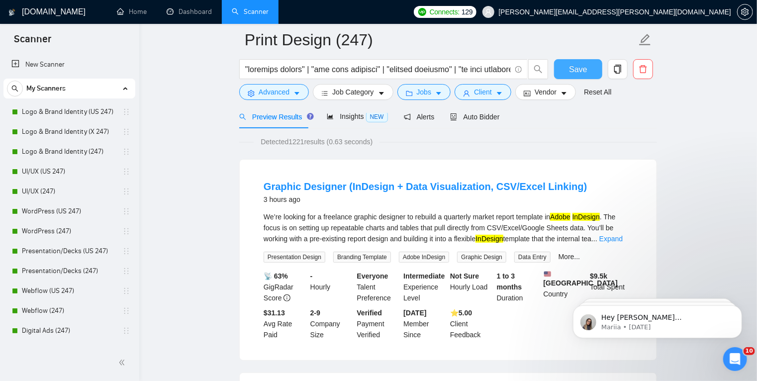
click at [576, 72] on span "Save" at bounding box center [578, 69] width 18 height 12
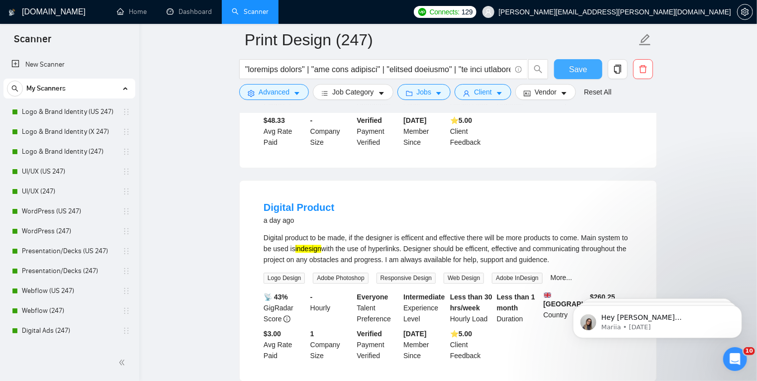
scroll to position [1105, 0]
drag, startPoint x: 341, startPoint y: 204, endPoint x: 265, endPoint y: 203, distance: 76.1
click at [265, 203] on div "Digital Product a day ago" at bounding box center [448, 214] width 369 height 26
copy link "Digital Product"
click at [294, 94] on icon "caret-down" at bounding box center [297, 93] width 7 height 7
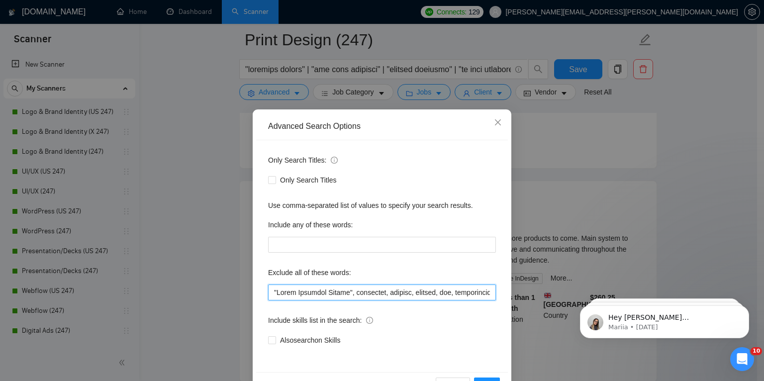
click at [271, 291] on input "text" at bounding box center [382, 293] width 228 height 16
paste input "Digital Product"
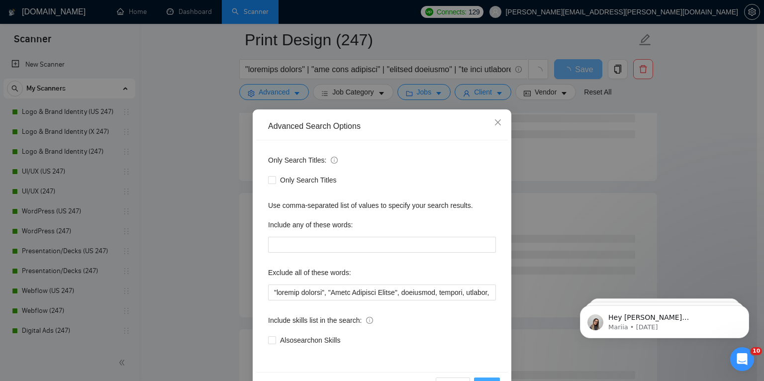
click at [484, 380] on span "OK" at bounding box center [487, 385] width 10 height 11
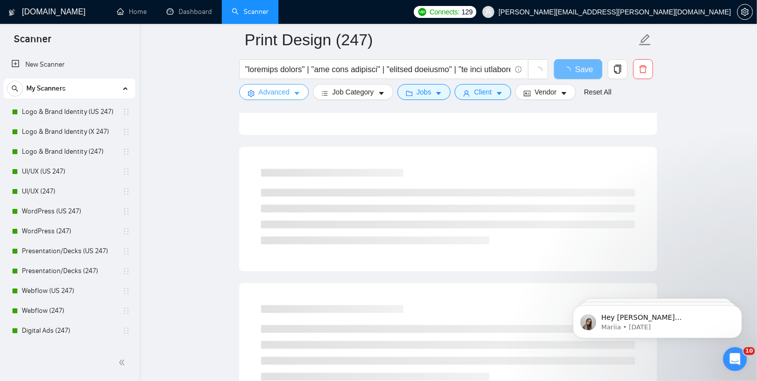
scroll to position [1152, 0]
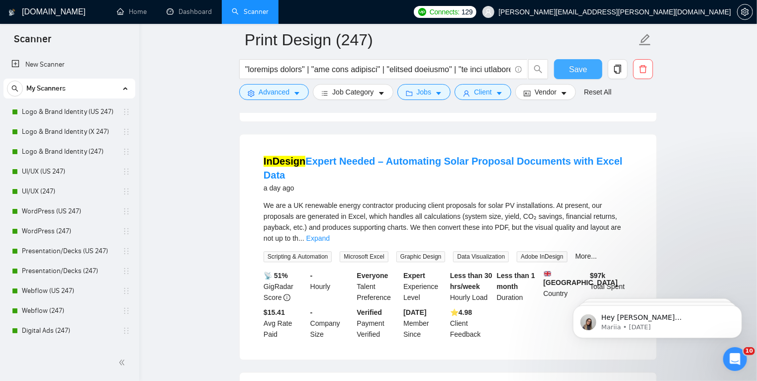
click at [577, 74] on span "Save" at bounding box center [578, 69] width 18 height 12
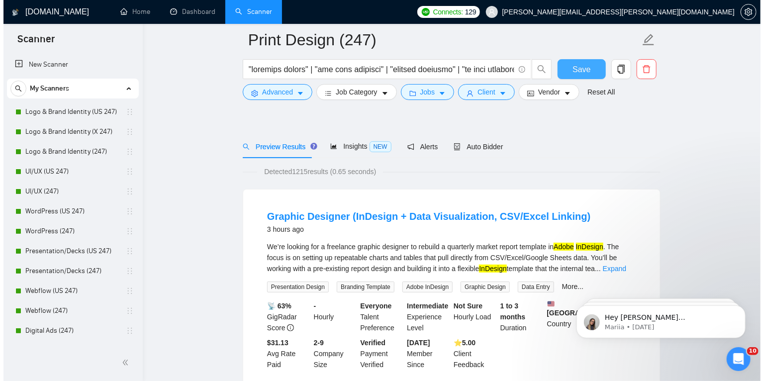
scroll to position [0, 0]
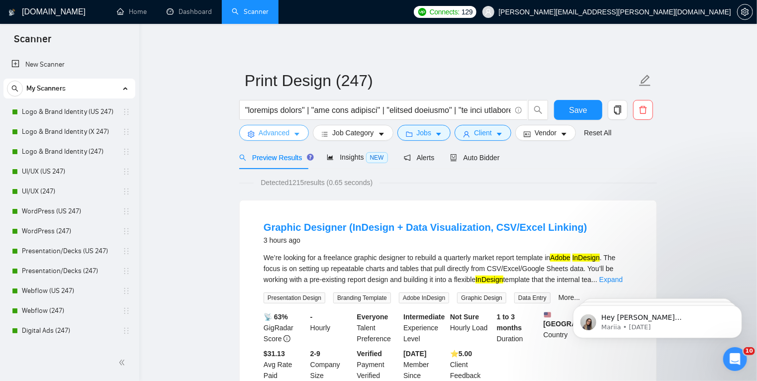
click at [297, 133] on icon "caret-down" at bounding box center [297, 134] width 5 height 3
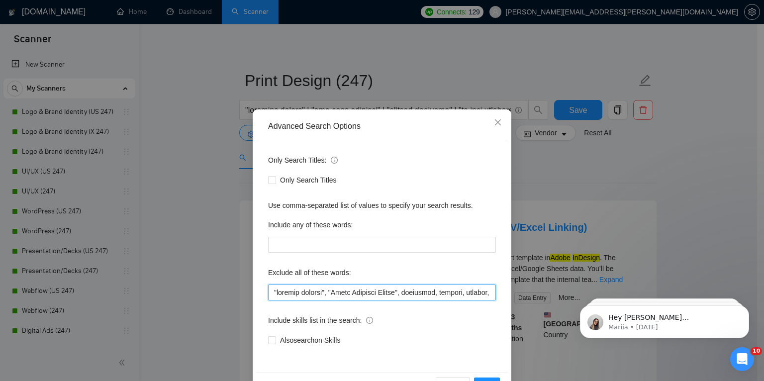
click at [409, 294] on input "text" at bounding box center [382, 293] width 228 height 16
click at [342, 293] on input "text" at bounding box center [382, 293] width 228 height 16
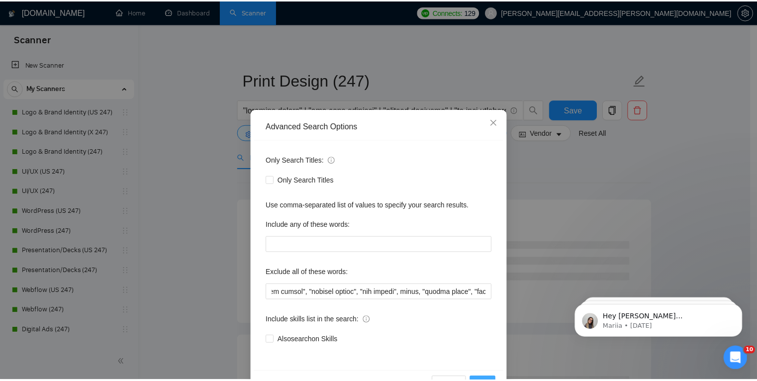
scroll to position [0, 0]
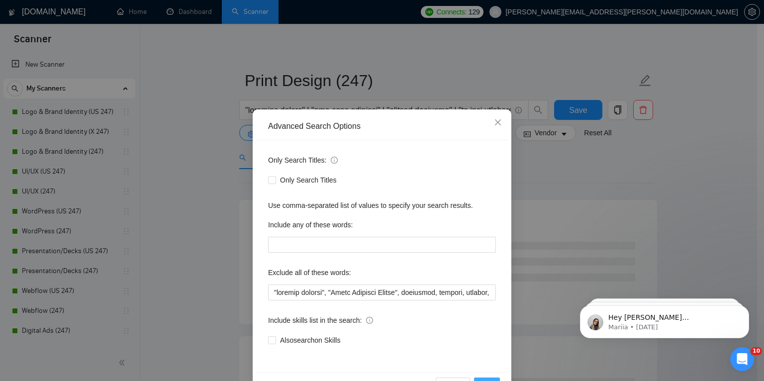
click at [486, 378] on button "OK" at bounding box center [487, 386] width 26 height 16
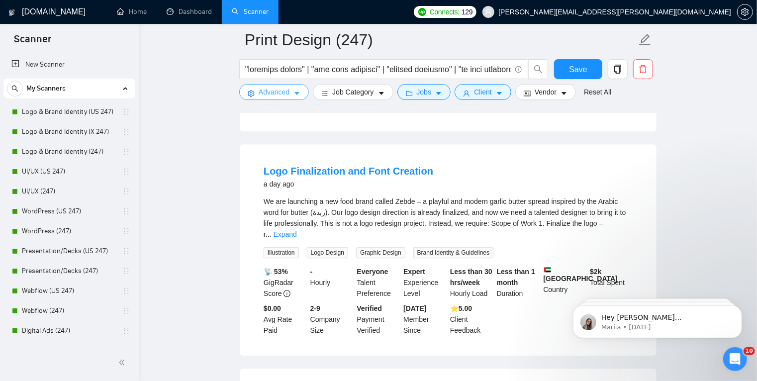
scroll to position [1143, 0]
click at [297, 230] on link "Expand" at bounding box center [285, 234] width 23 height 8
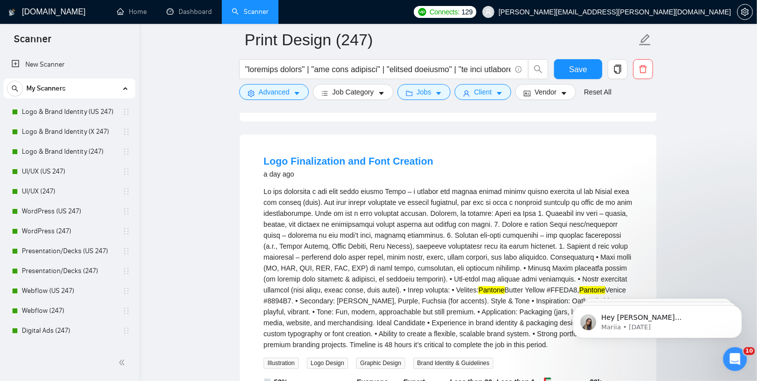
scroll to position [1153, 0]
drag, startPoint x: 359, startPoint y: 206, endPoint x: 401, endPoint y: 207, distance: 42.3
click at [401, 207] on div "Pantone Butter Yellow #FFEDA8, Pantone Venice #8894B7. • Secondary: Olive Green…" at bounding box center [448, 267] width 369 height 164
copy div "logo redesign"
click at [296, 91] on icon "caret-down" at bounding box center [297, 93] width 7 height 7
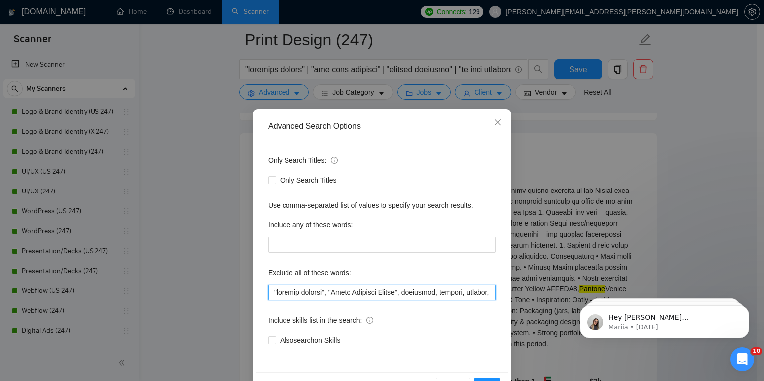
click at [272, 292] on input "text" at bounding box center [382, 293] width 228 height 16
paste input "logo redesign"
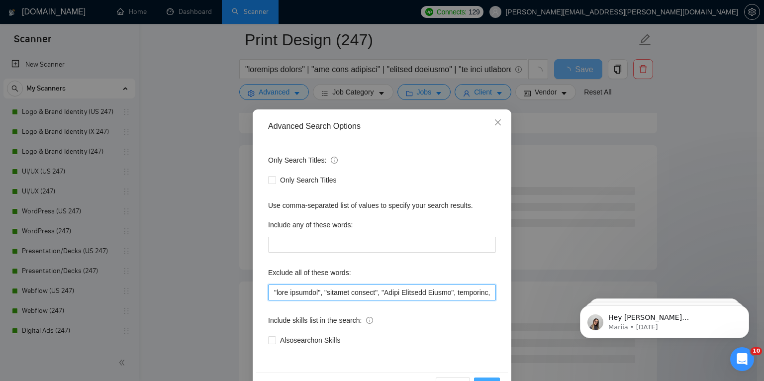
type input ""logo redesign", "digital product", "Brand Identity Design", wordpress, shopify…"
click at [488, 378] on button "OK" at bounding box center [487, 386] width 26 height 16
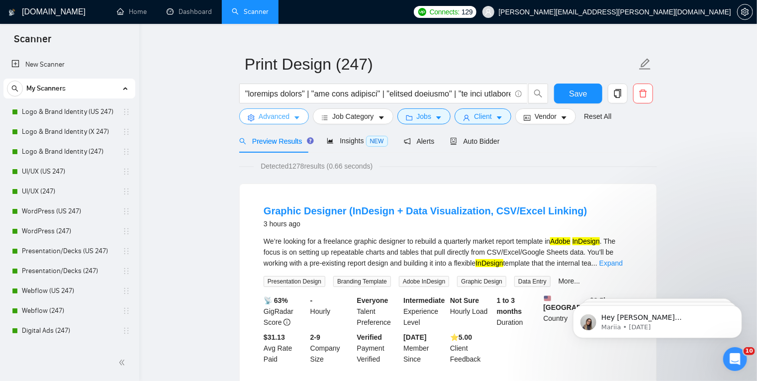
scroll to position [0, 0]
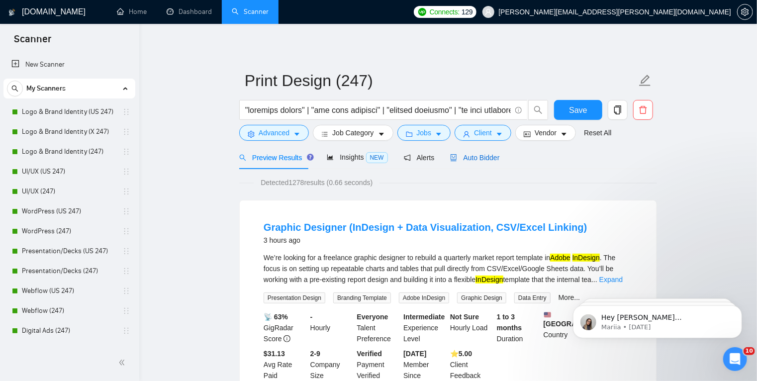
click at [476, 156] on span "Auto Bidder" at bounding box center [474, 158] width 49 height 8
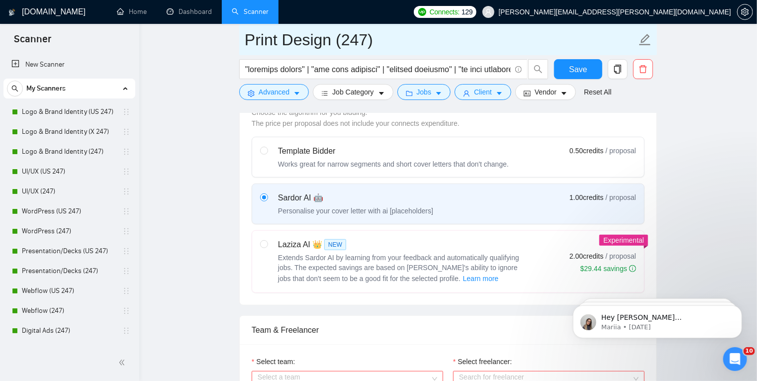
scroll to position [297, 0]
